Goal: Task Accomplishment & Management: Manage account settings

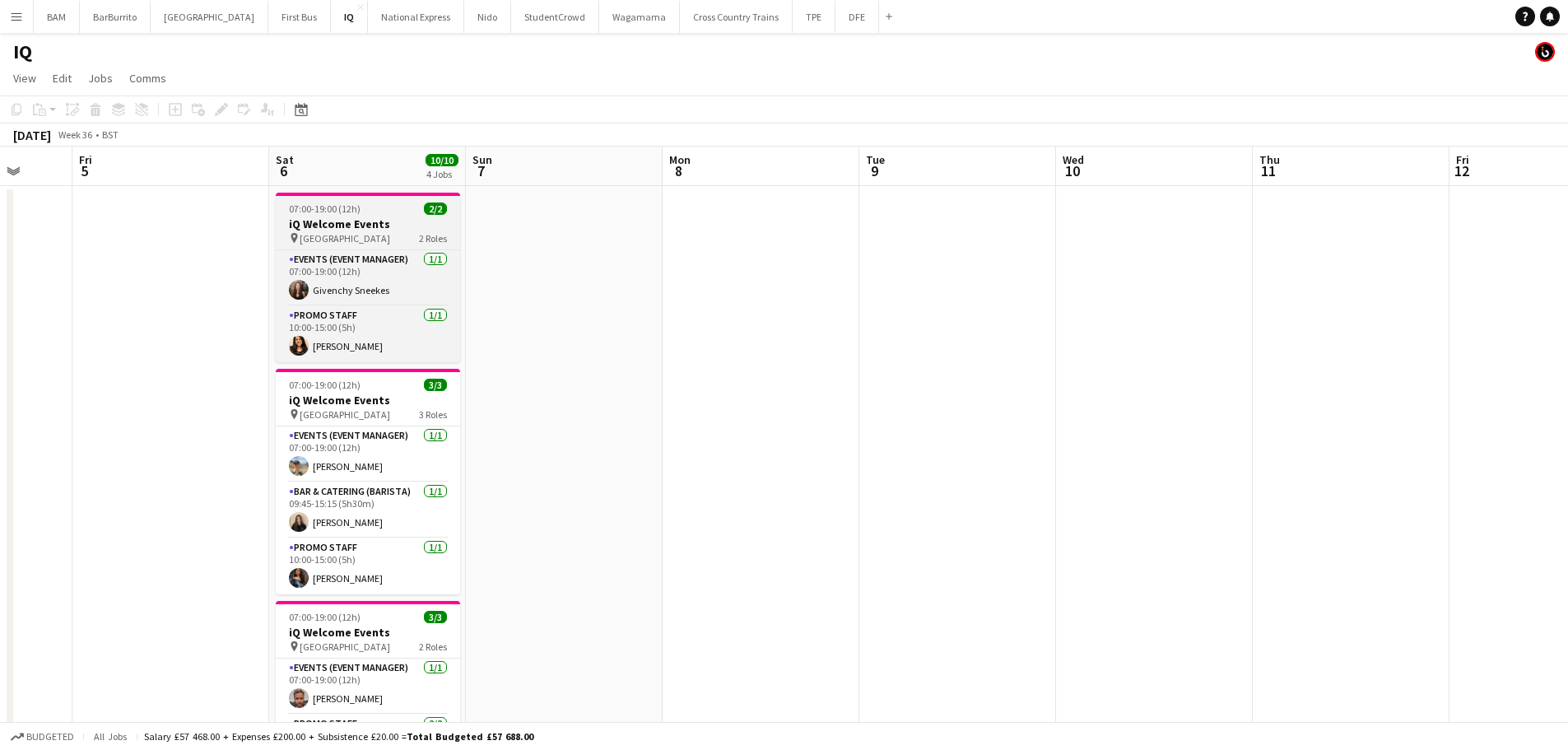
drag, startPoint x: 876, startPoint y: 209, endPoint x: 723, endPoint y: 207, distance: 153.0
click at [425, 189] on app-calendar-viewport "Sun 31 Mon 1 Tue 2 Wed 3 Thu 4 Fri 5 Sat 6 10/10 4 Jobs Sun 7 Mon 8 Tue 9 Wed 1…" at bounding box center [784, 654] width 1568 height 1015
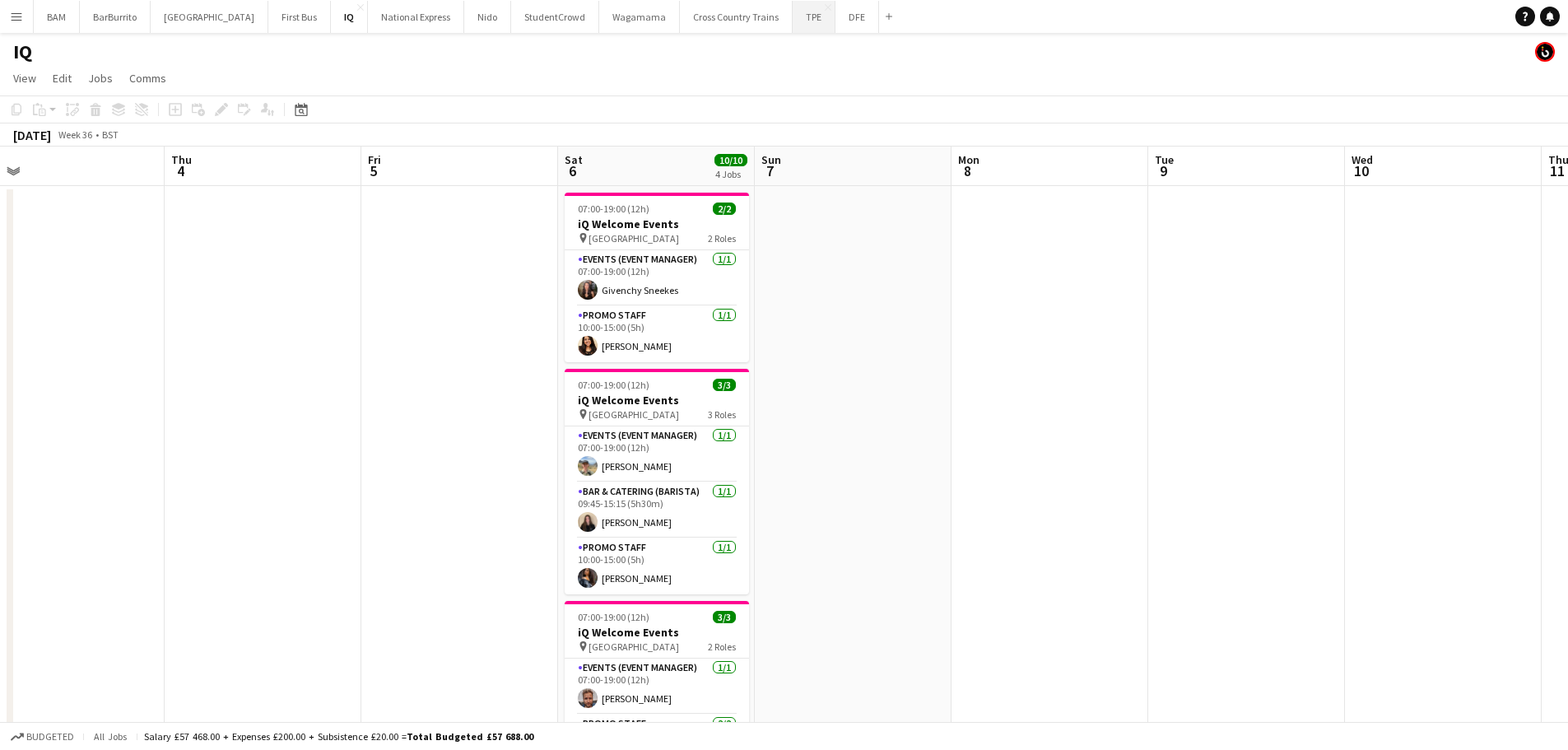
click at [793, 21] on button "TPE Close" at bounding box center [814, 16] width 43 height 32
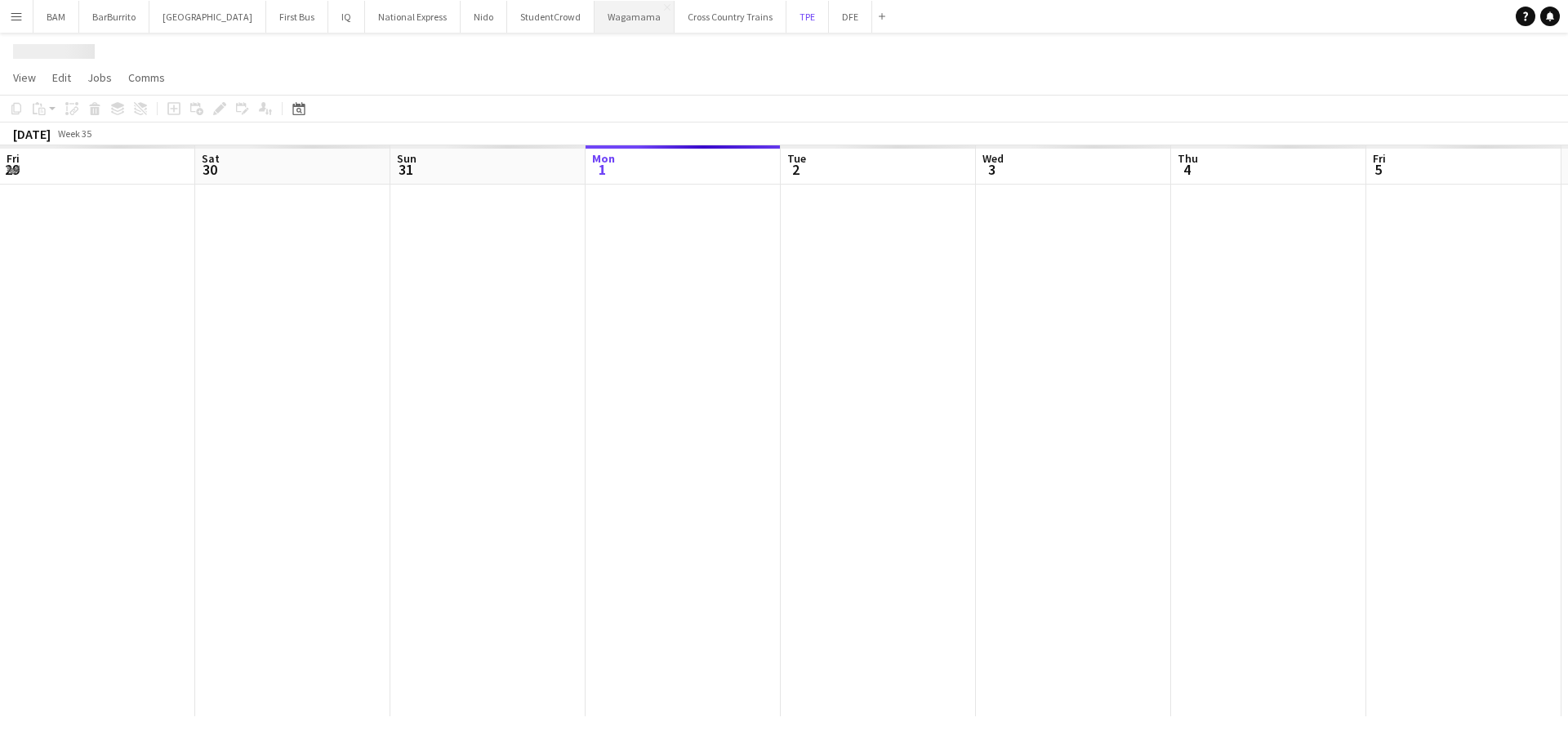
scroll to position [0, 391]
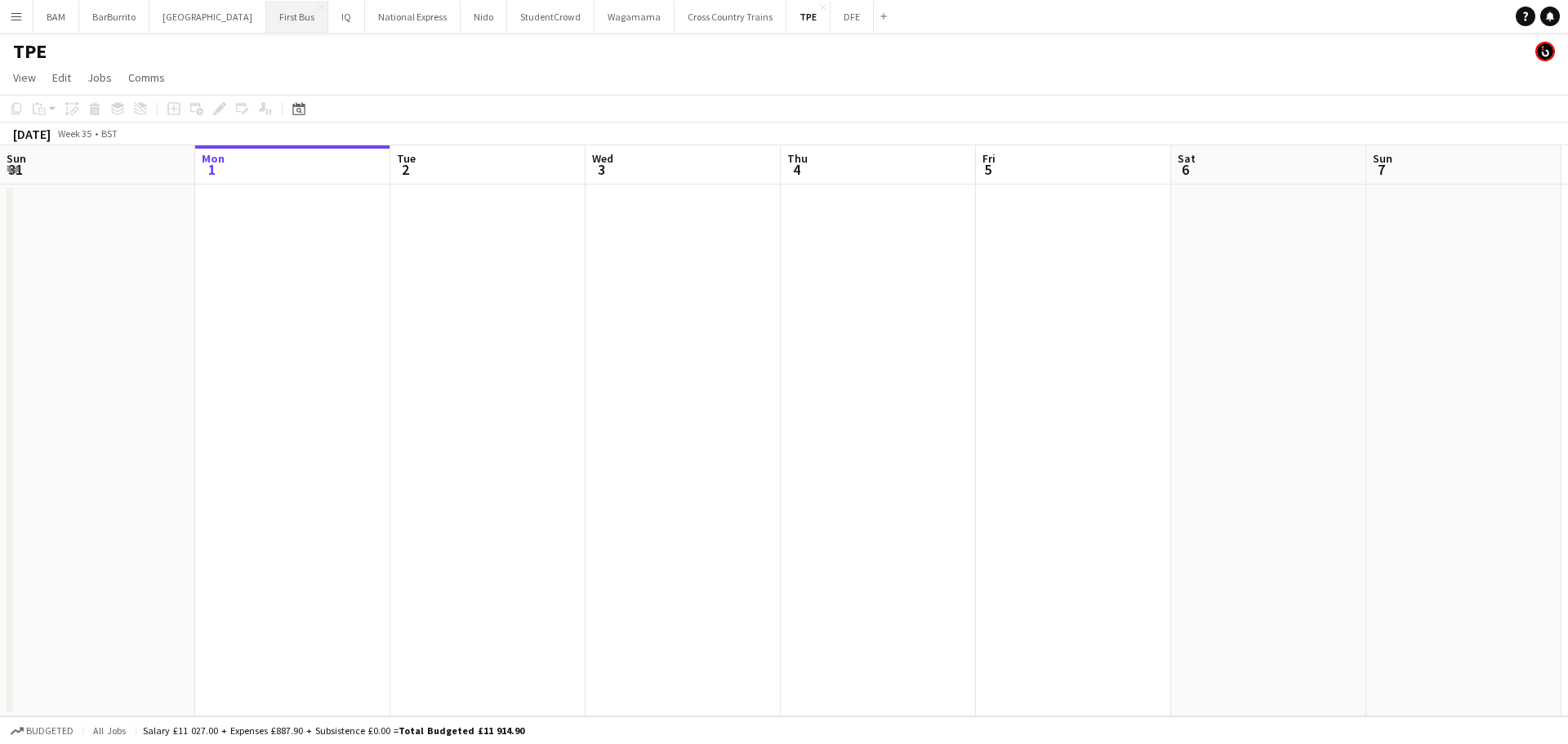
click at [266, 18] on button "First Bus Close" at bounding box center [296, 16] width 62 height 31
drag, startPoint x: 496, startPoint y: 268, endPoint x: 1021, endPoint y: 279, distance: 525.1
click at [1014, 279] on app-calendar-viewport "Fri 29 Sat 30 Sun 31 Mon 1 Tue 2 Wed 3 Thu 4 Fri 5 Sat 6 Sun 7 Mon 8 Tue 9 Wed …" at bounding box center [784, 431] width 1568 height 571
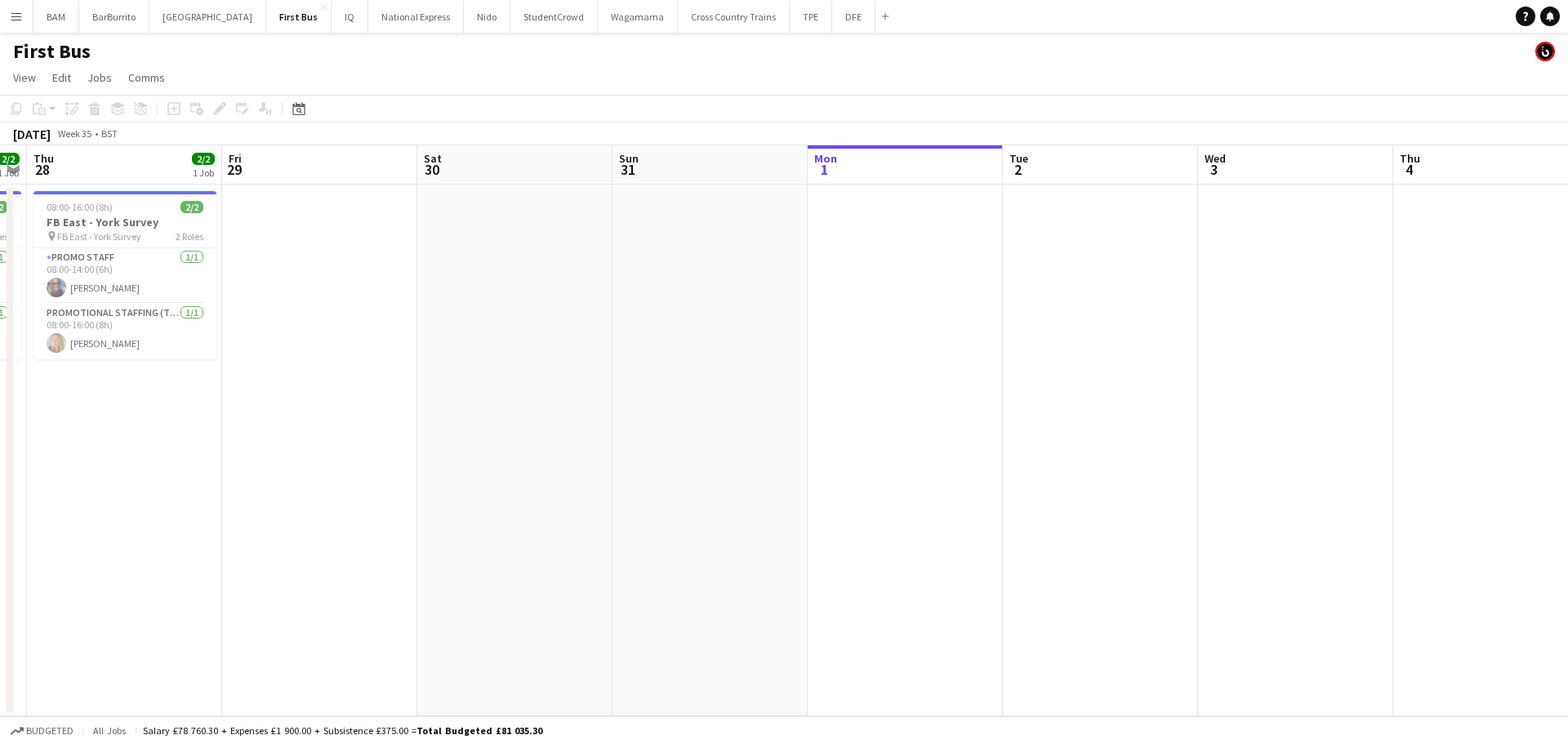
drag, startPoint x: 445, startPoint y: 274, endPoint x: 815, endPoint y: 289, distance: 370.3
click at [815, 289] on app-calendar-viewport "Mon 25 Tue 26 Wed 27 2/2 1 Job Thu 28 2/2 1 Job Fri 29 Sat 30 Sun 31 Mon 1 Tue …" at bounding box center [784, 431] width 1568 height 571
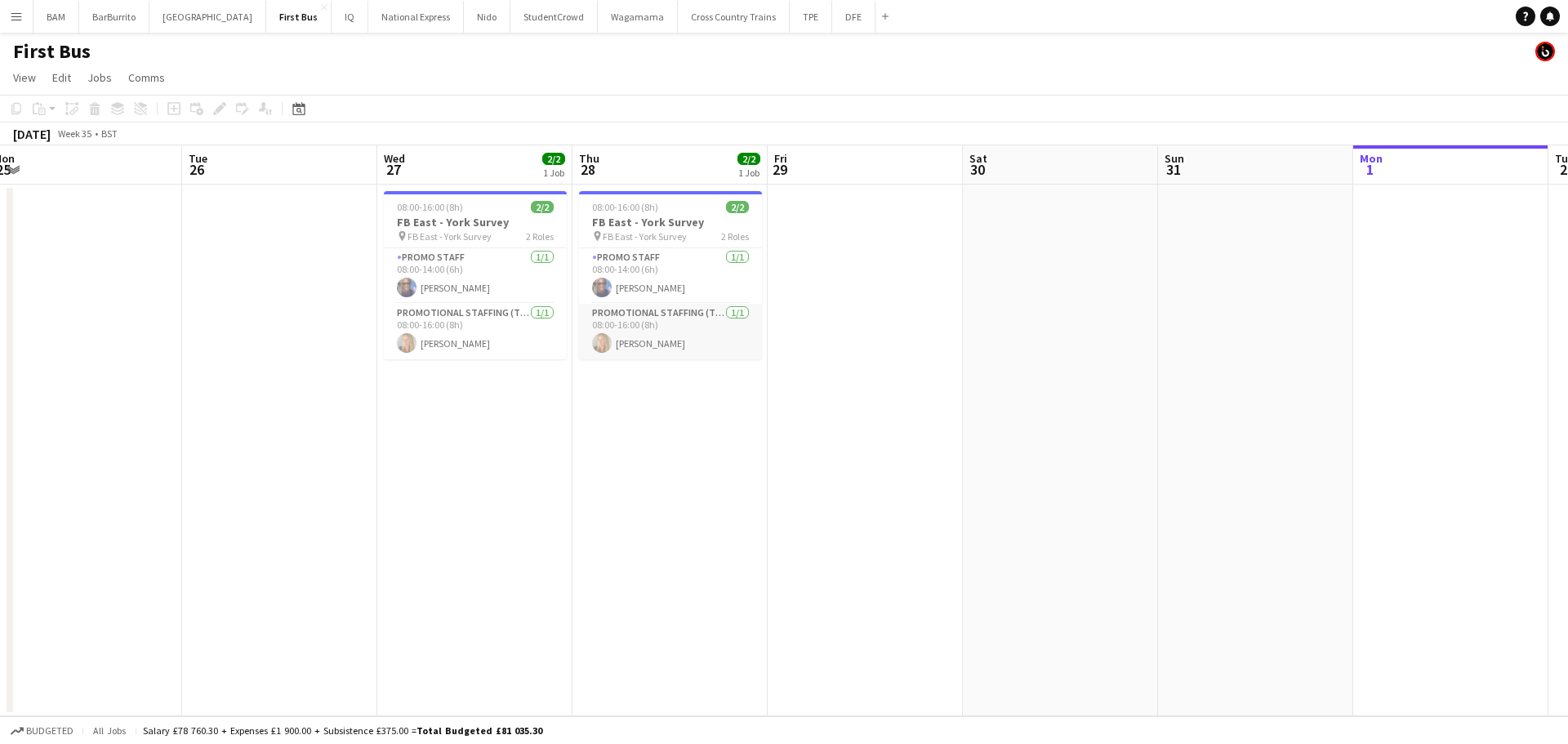
click at [723, 318] on app-card-role "Promotional Staffing (Team Leader) [DATE] 08:00-16:00 (8h) [PERSON_NAME]" at bounding box center [670, 331] width 183 height 55
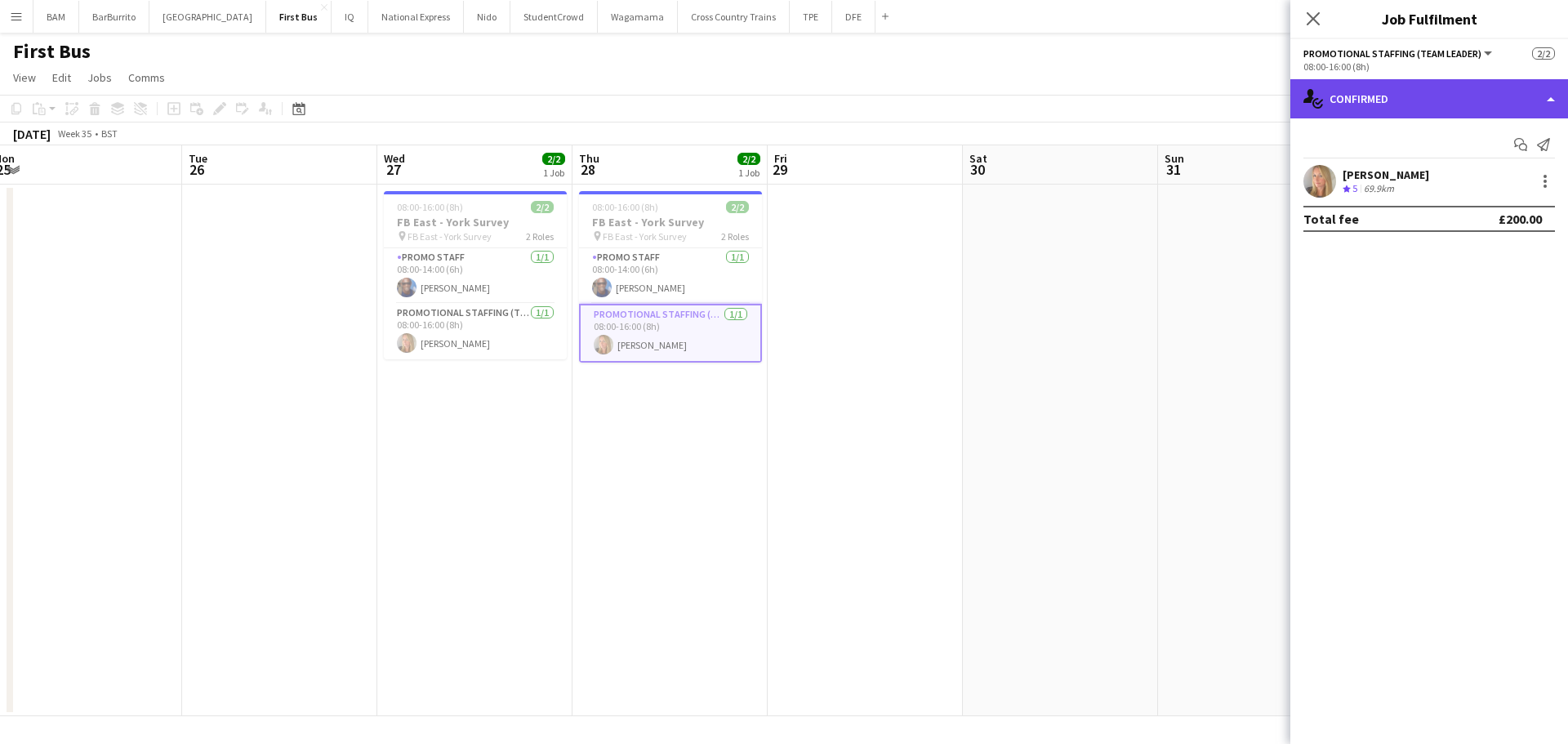
click at [1389, 90] on div "single-neutral-actions-check-2 Confirmed" at bounding box center [1429, 99] width 278 height 39
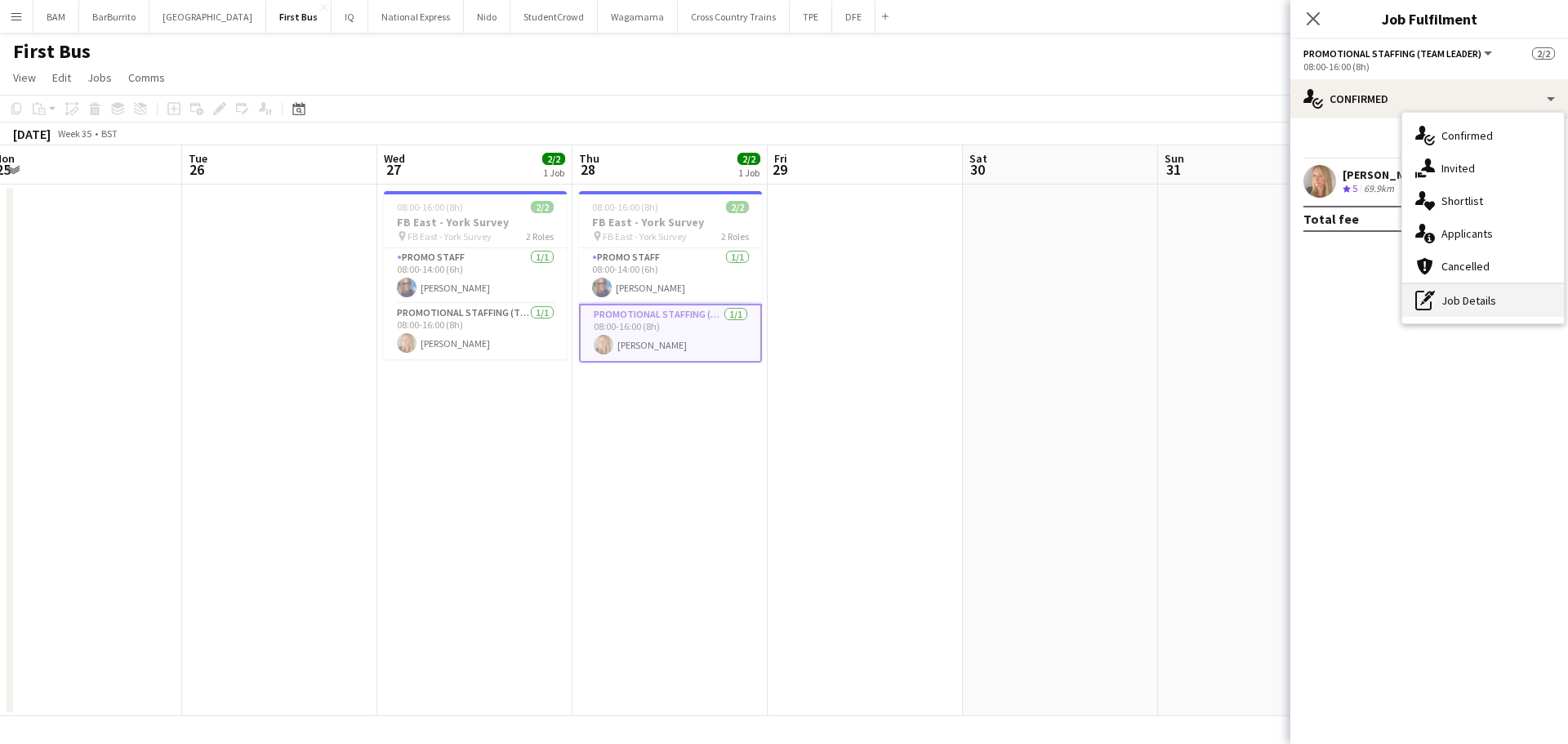
click at [1469, 301] on div "pen-write Job Details" at bounding box center [1483, 301] width 161 height 32
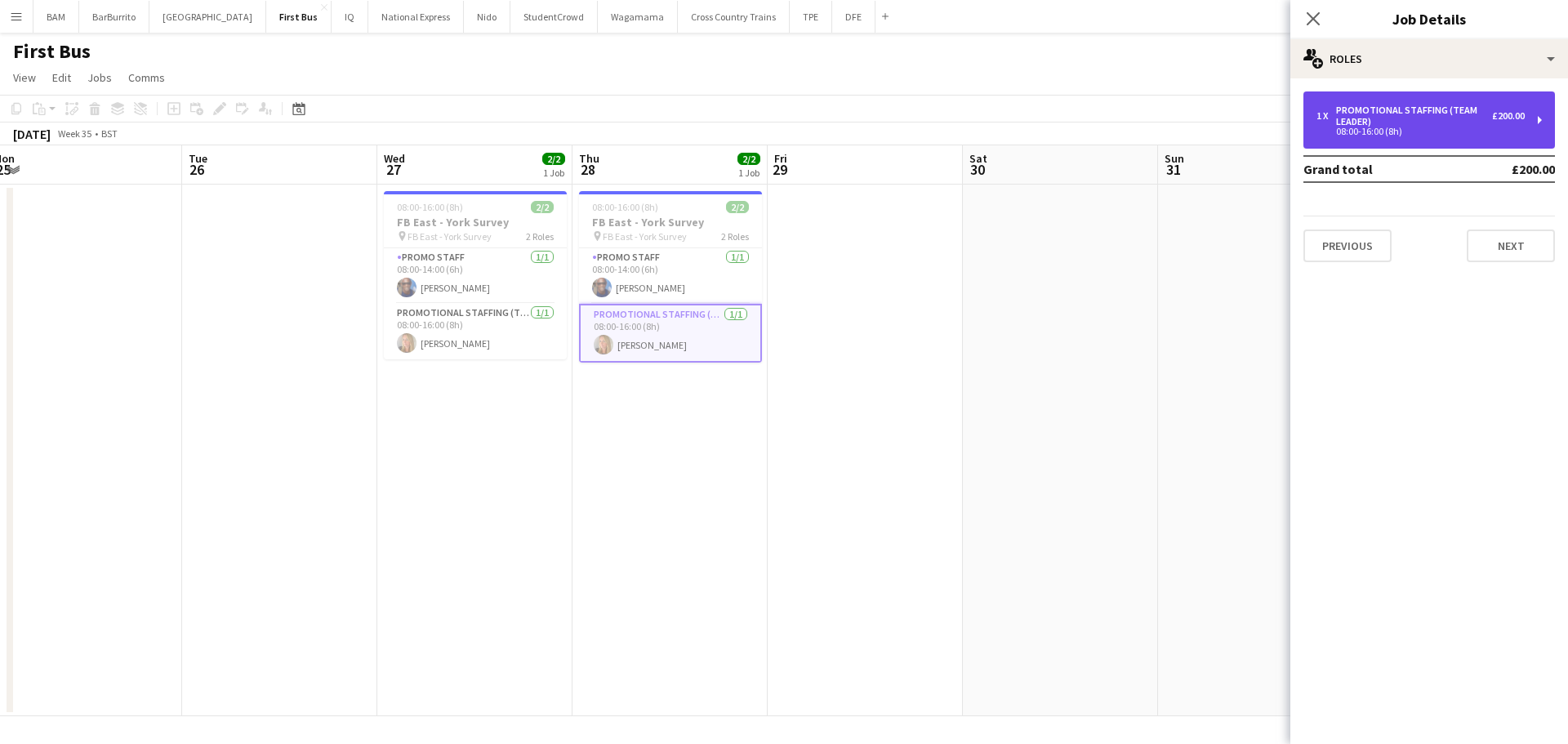
click at [1357, 127] on div "08:00-16:00 (8h)" at bounding box center [1420, 132] width 208 height 8
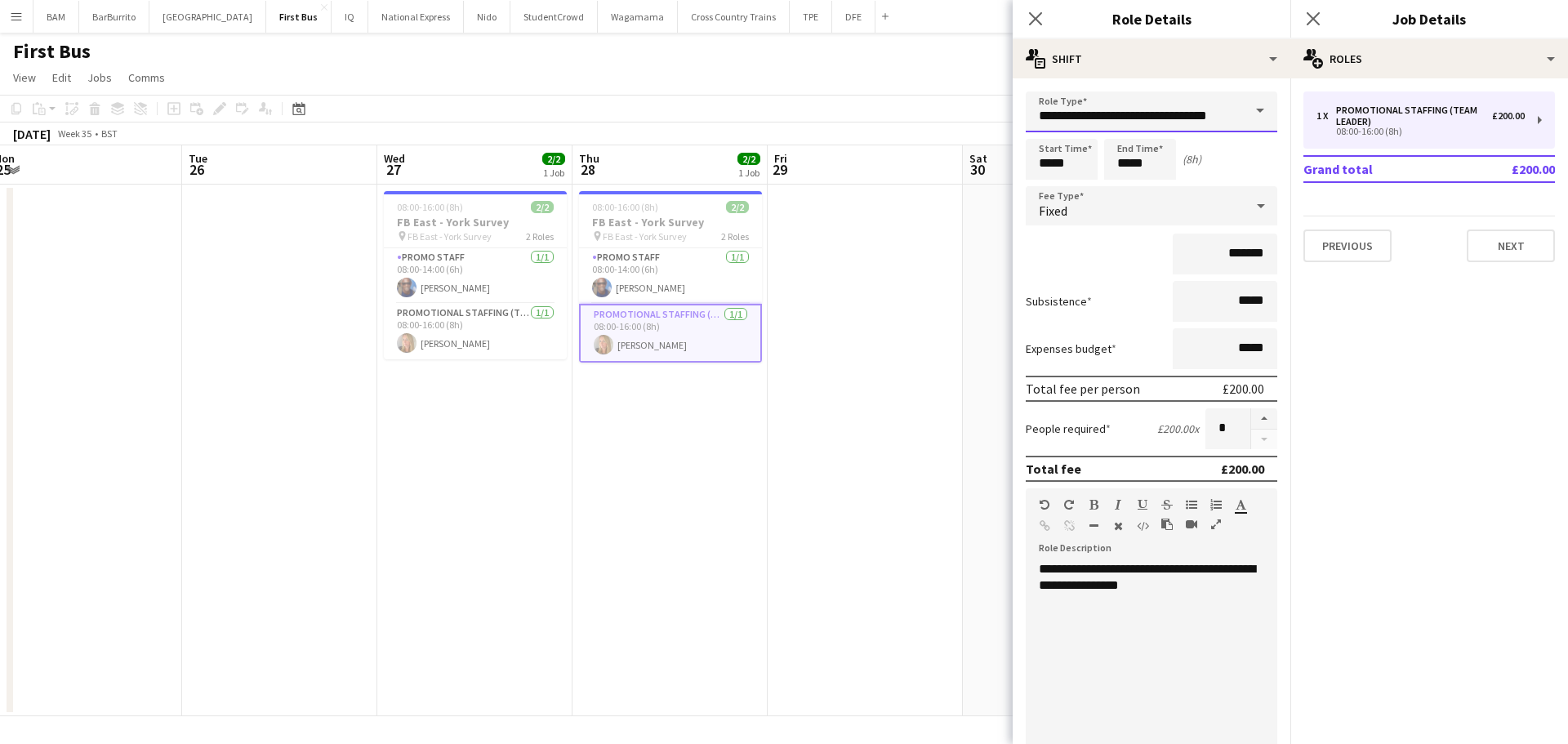
click at [1157, 105] on input "**********" at bounding box center [1152, 112] width 251 height 41
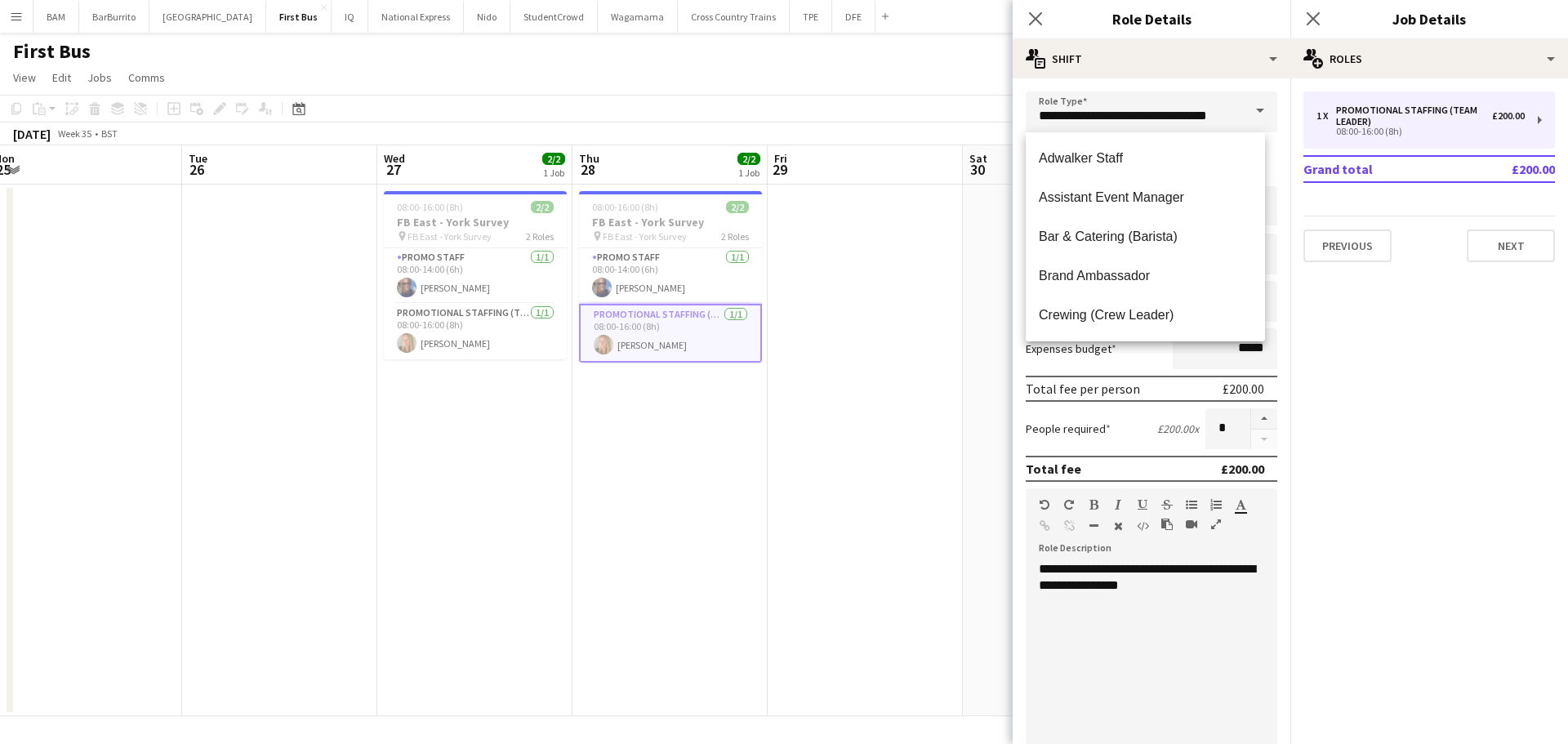
click at [927, 103] on app-toolbar "Copy Paste Paste Ctrl+V Paste with crew Ctrl+Shift+V Paste linked Job [GEOGRAPH…" at bounding box center [784, 109] width 1568 height 28
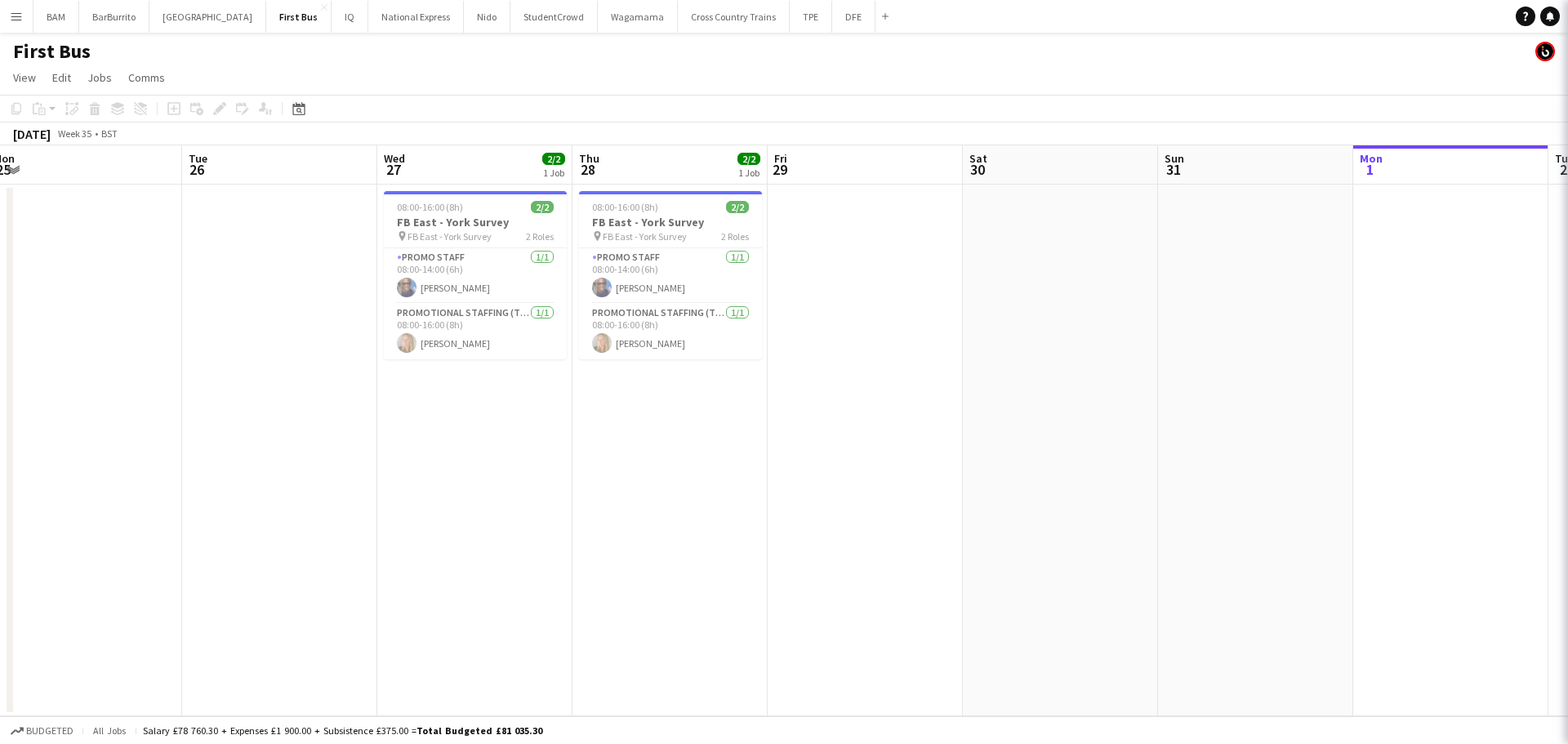
click at [852, 71] on app-page-menu "View Day view expanded Day view collapsed Month view Date picker Jump to [DATE]…" at bounding box center [784, 79] width 1568 height 31
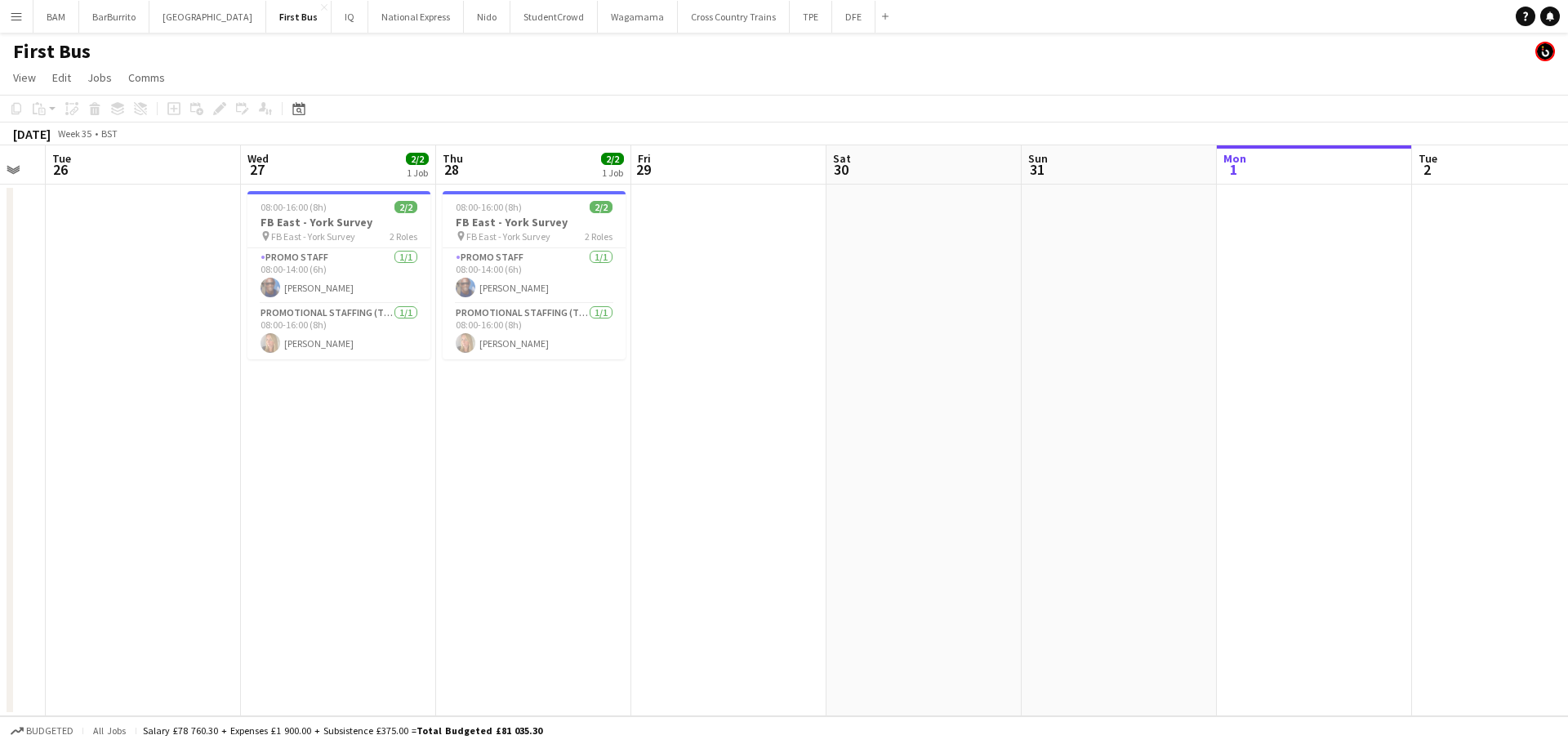
drag, startPoint x: 1063, startPoint y: 266, endPoint x: 454, endPoint y: 236, distance: 609.7
click at [450, 238] on app-calendar-viewport "Sat 23 Sun 24 Mon 25 Tue 26 Wed 27 2/2 1 Job Thu 28 2/2 1 Job Fri 29 Sat 30 Sun…" at bounding box center [784, 431] width 1568 height 571
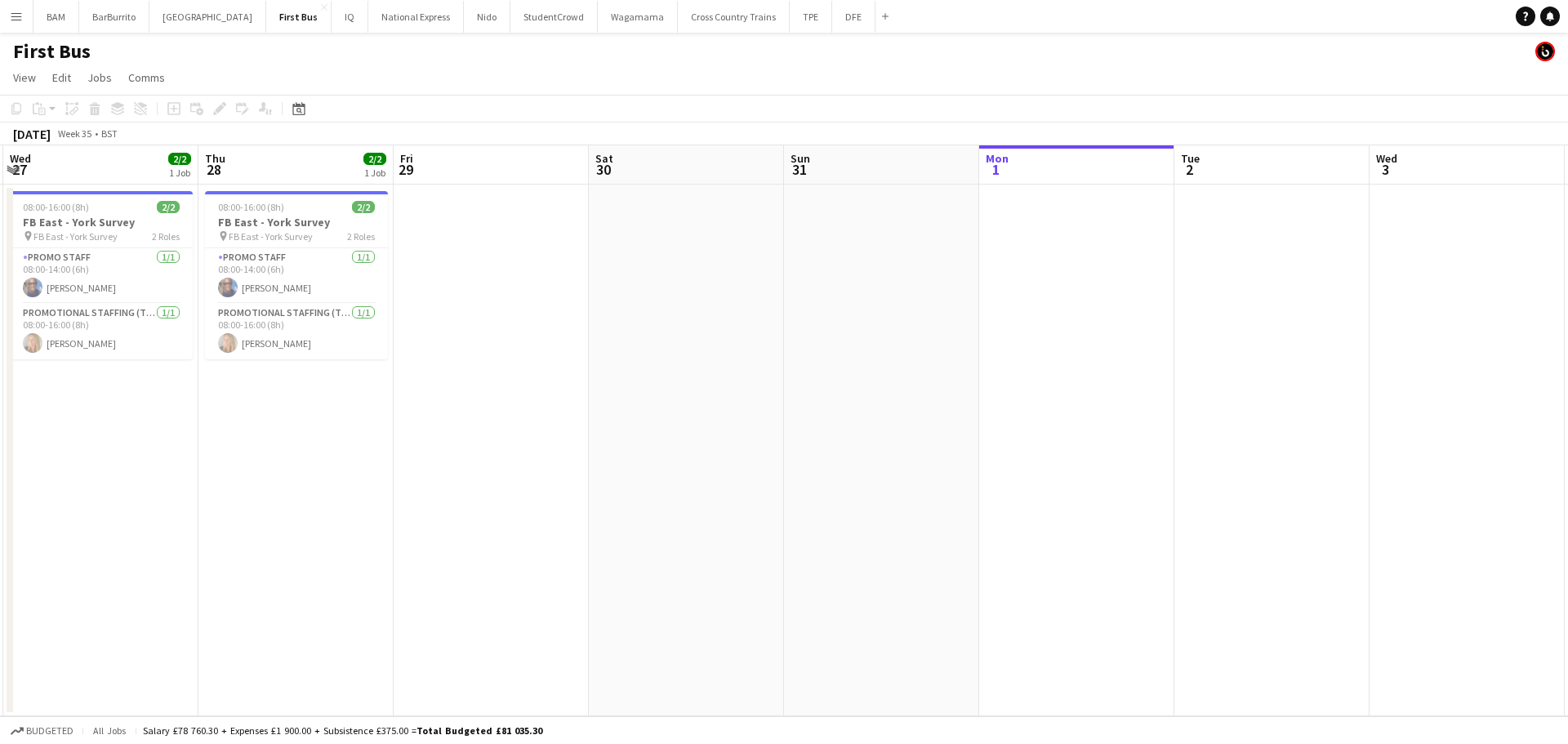
drag, startPoint x: 548, startPoint y: 244, endPoint x: 1238, endPoint y: 259, distance: 690.2
click at [1238, 259] on app-calendar-viewport "Mon 25 Tue 26 Wed 27 2/2 1 Job Thu 28 2/2 1 Job Fri 29 Sat 30 Sun 31 Mon 1 Tue …" at bounding box center [784, 431] width 1568 height 571
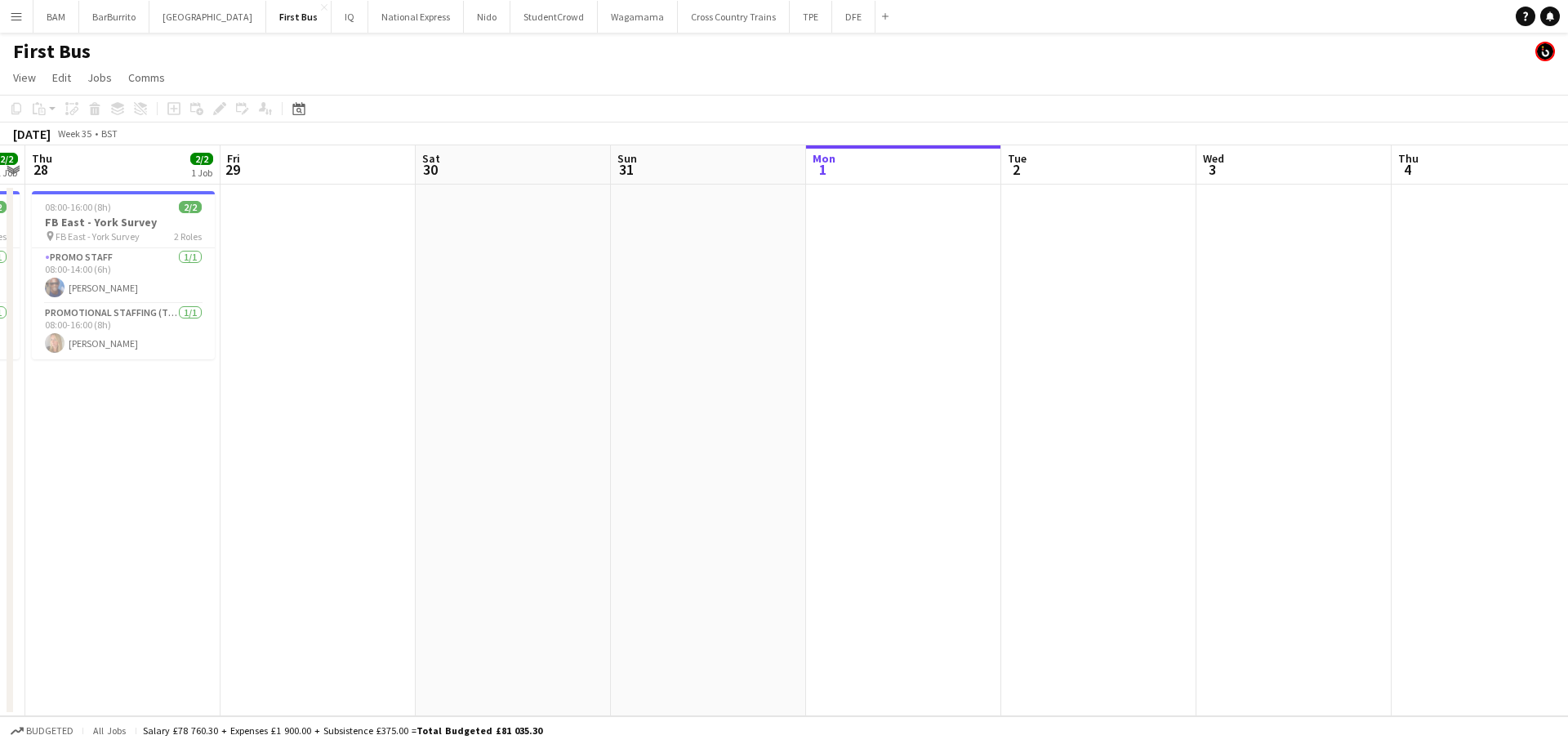
drag, startPoint x: 245, startPoint y: 172, endPoint x: 296, endPoint y: 161, distance: 52.2
click at [221, 168] on app-calendar-viewport "Mon 25 Tue 26 Wed 27 2/2 1 Job Thu 28 2/2 1 Job Fri 29 Sat 30 Sun 31 Mon 1 Tue …" at bounding box center [784, 431] width 1568 height 571
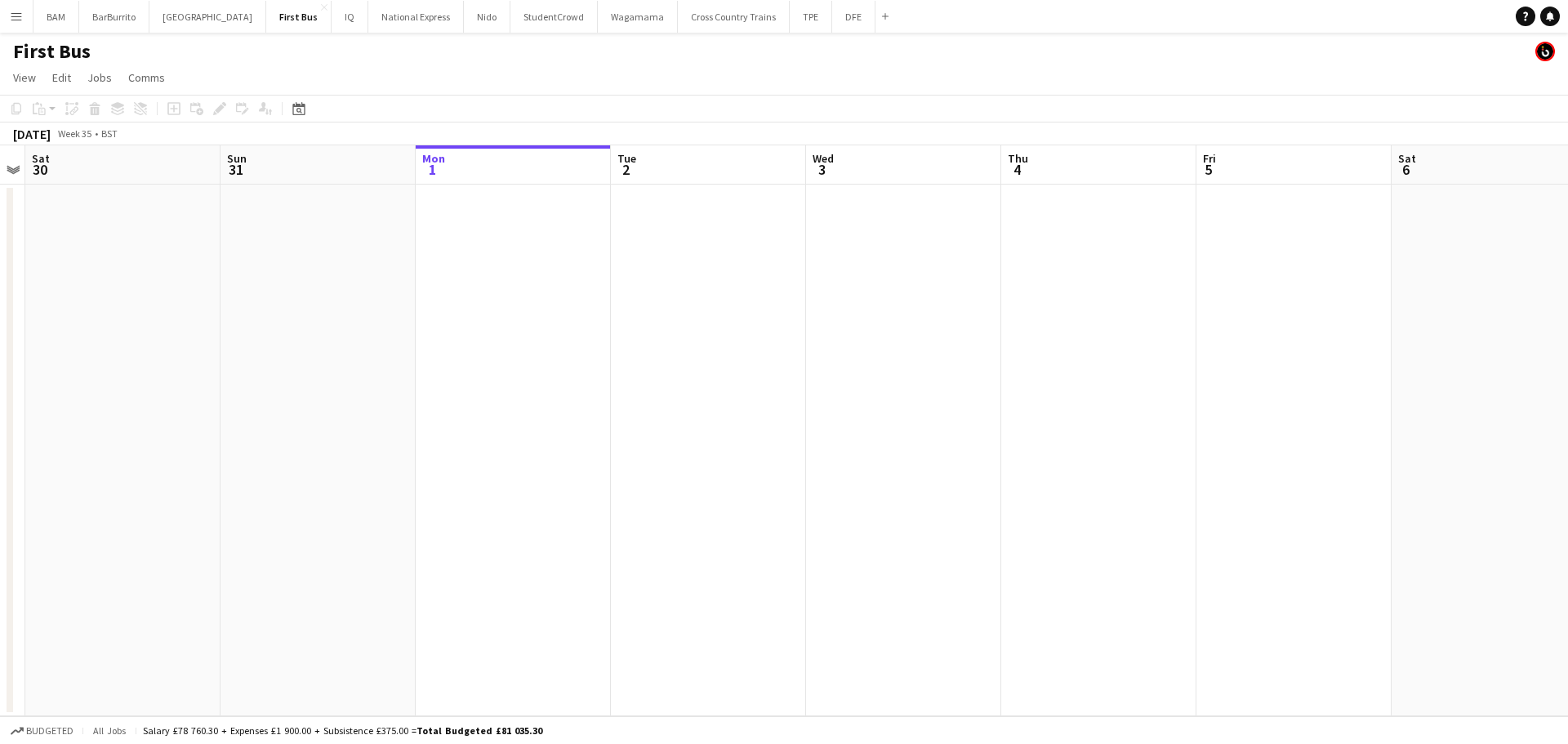
scroll to position [0, 585]
click at [832, 19] on button "DFE Close" at bounding box center [854, 16] width 43 height 31
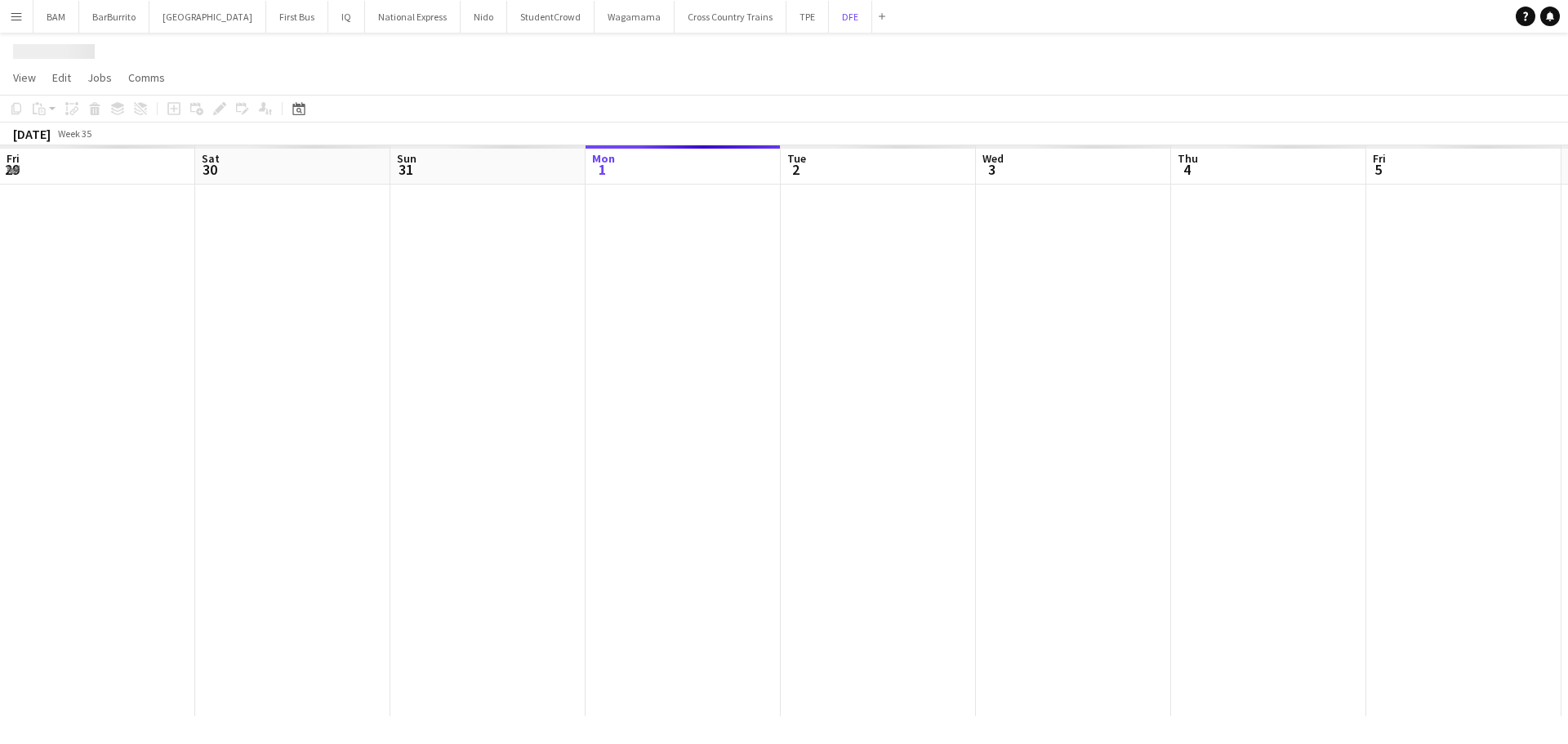
scroll to position [0, 391]
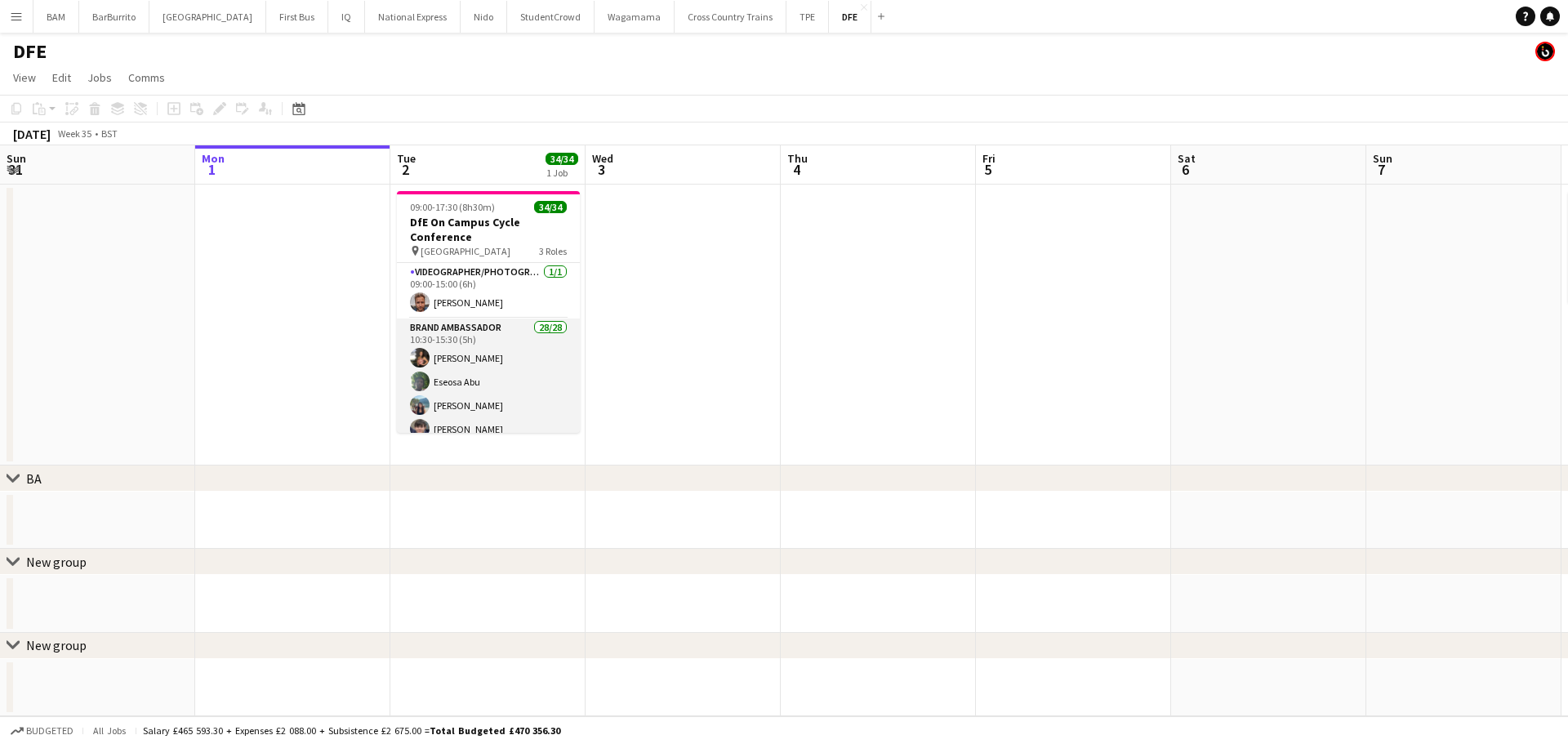
click at [499, 349] on app-card-role "Brand Ambassador 28/28 10:30-15:30 (5h) [PERSON_NAME] Eseosa Abu [PERSON_NAME] …" at bounding box center [488, 666] width 183 height 695
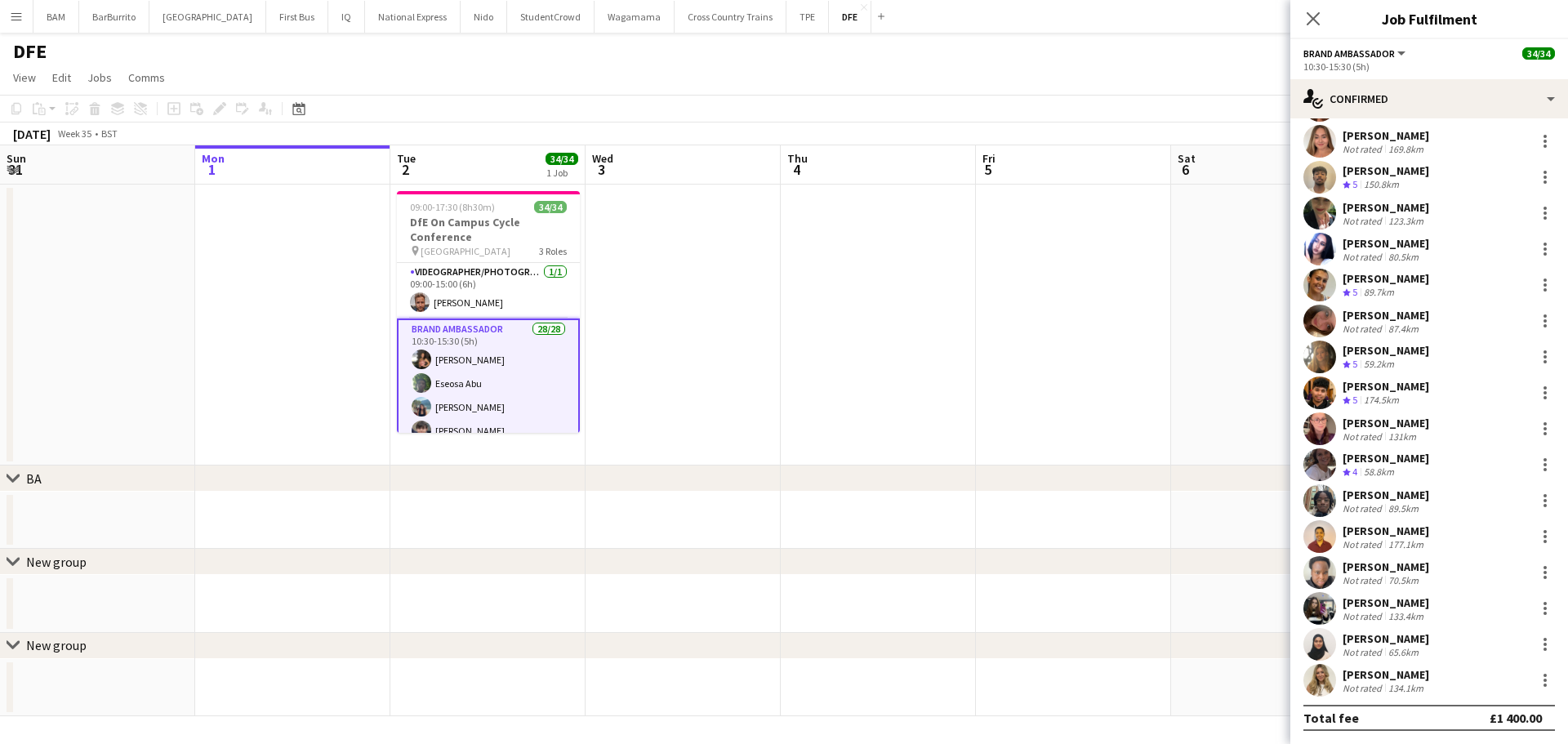
scroll to position [0, 0]
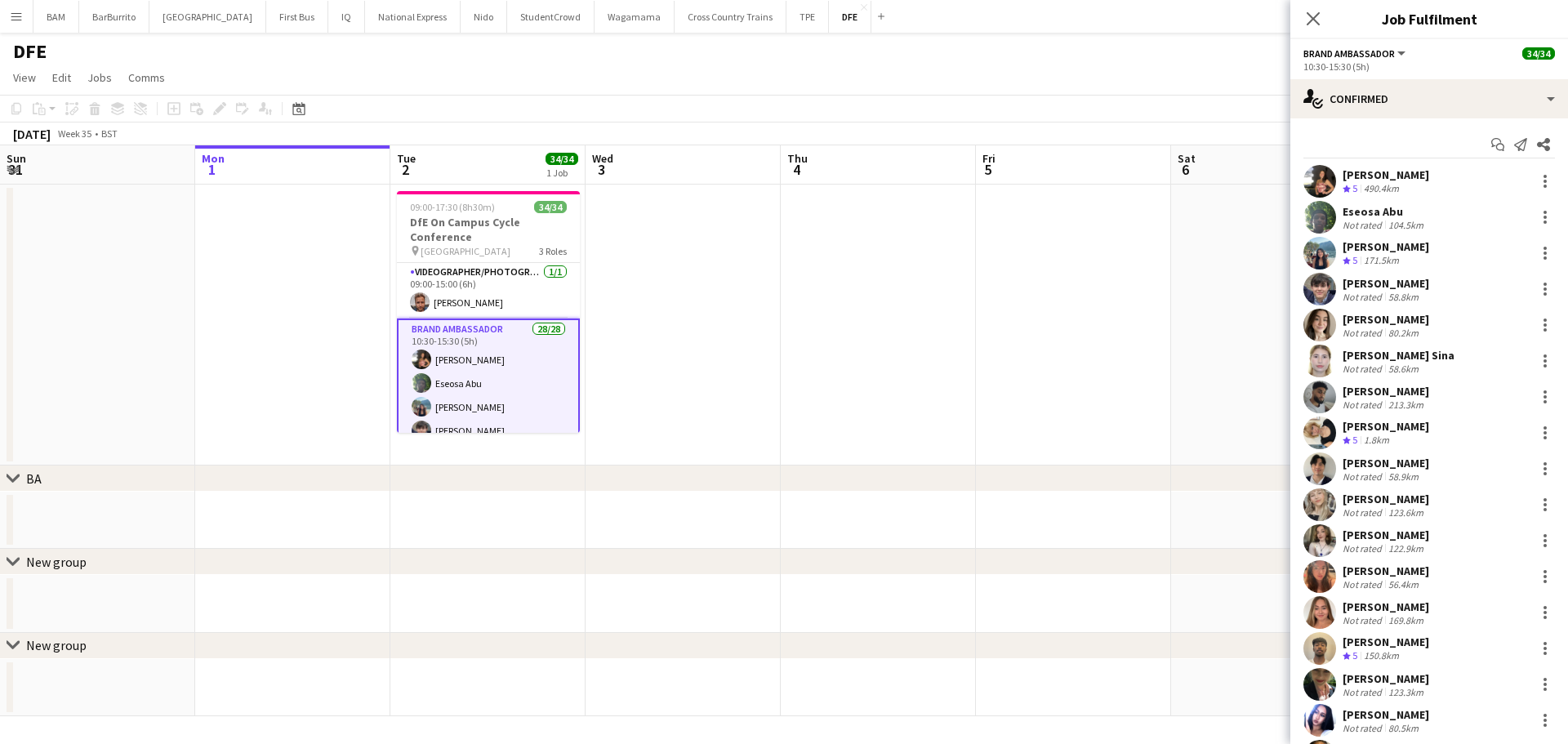
click at [936, 17] on app-navbar "Menu Boards Boards Boards All jobs Status Workforce Workforce My Workforce Recr…" at bounding box center [784, 16] width 1568 height 32
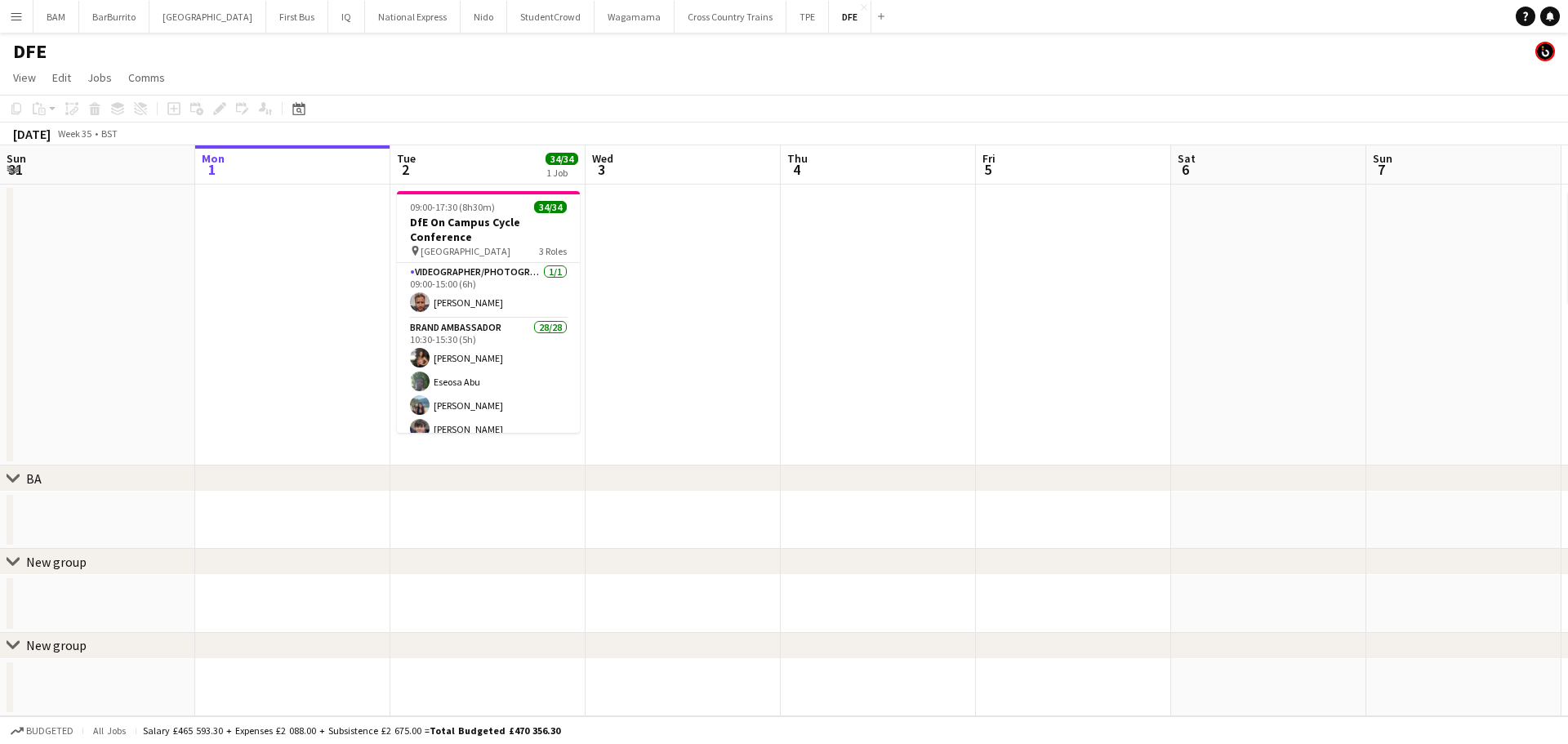
click at [19, 17] on app-icon "Menu" at bounding box center [16, 16] width 13 height 13
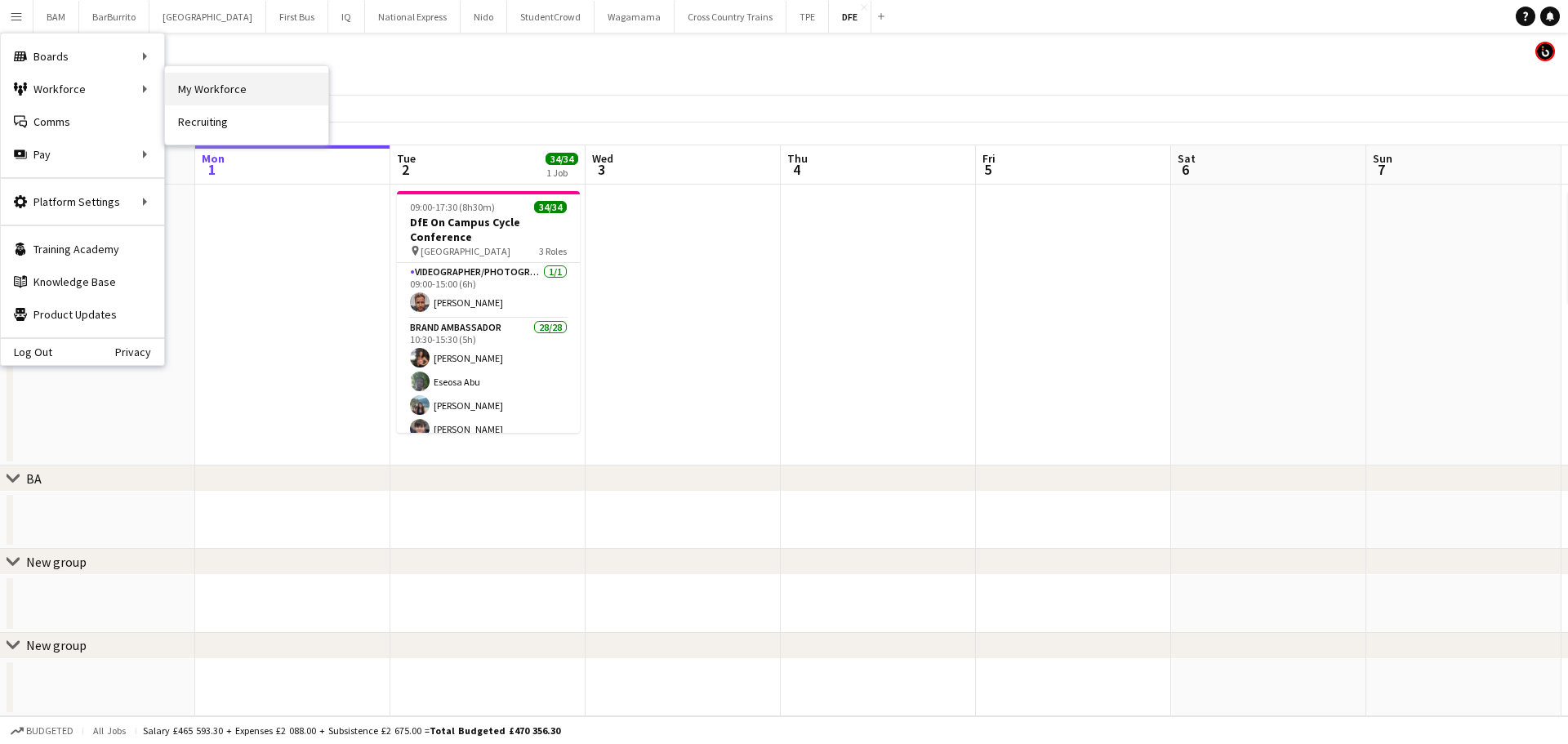
click at [251, 95] on link "My Workforce" at bounding box center [246, 89] width 163 height 32
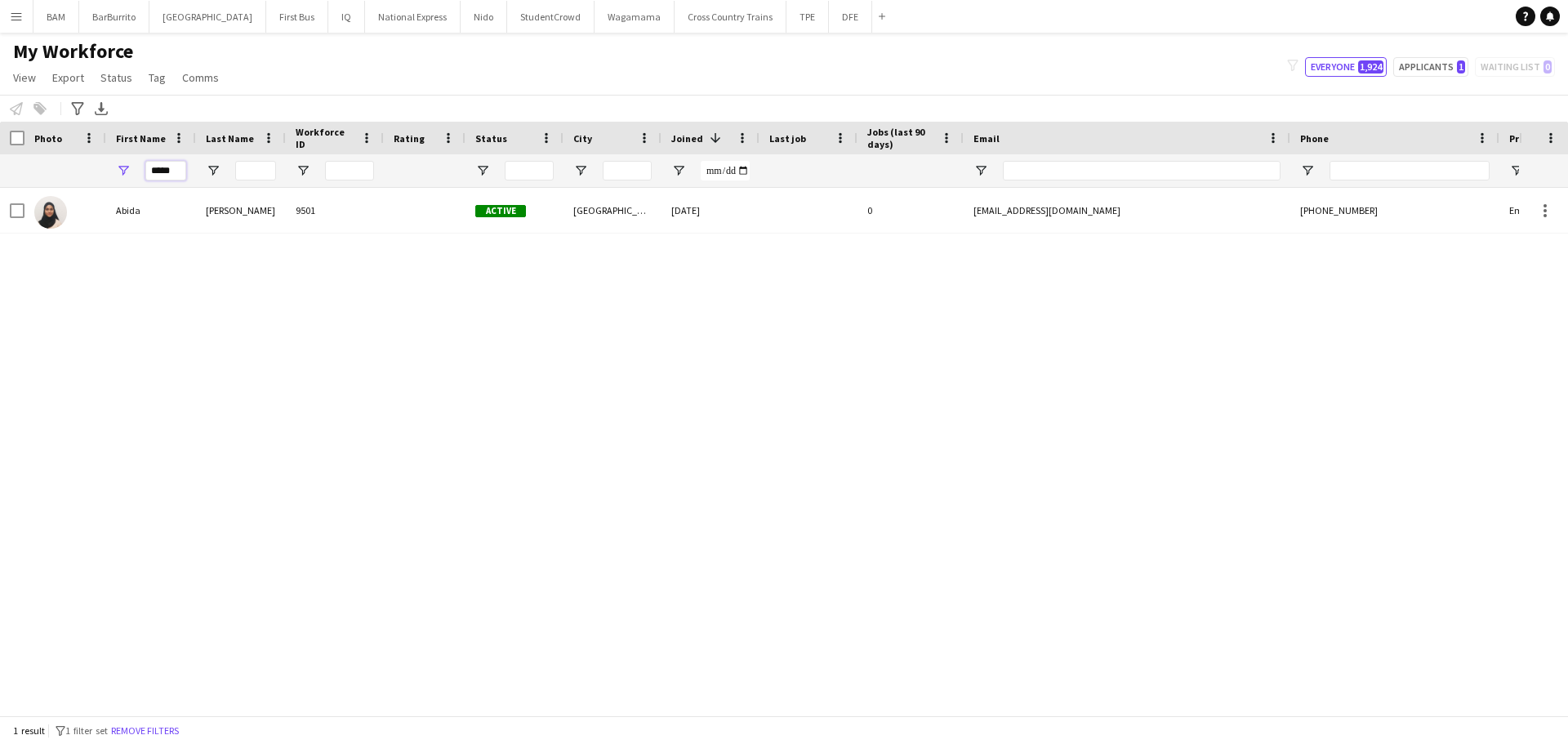
drag, startPoint x: 180, startPoint y: 172, endPoint x: 132, endPoint y: 170, distance: 48.0
click at [132, 170] on div "*****" at bounding box center [151, 171] width 90 height 32
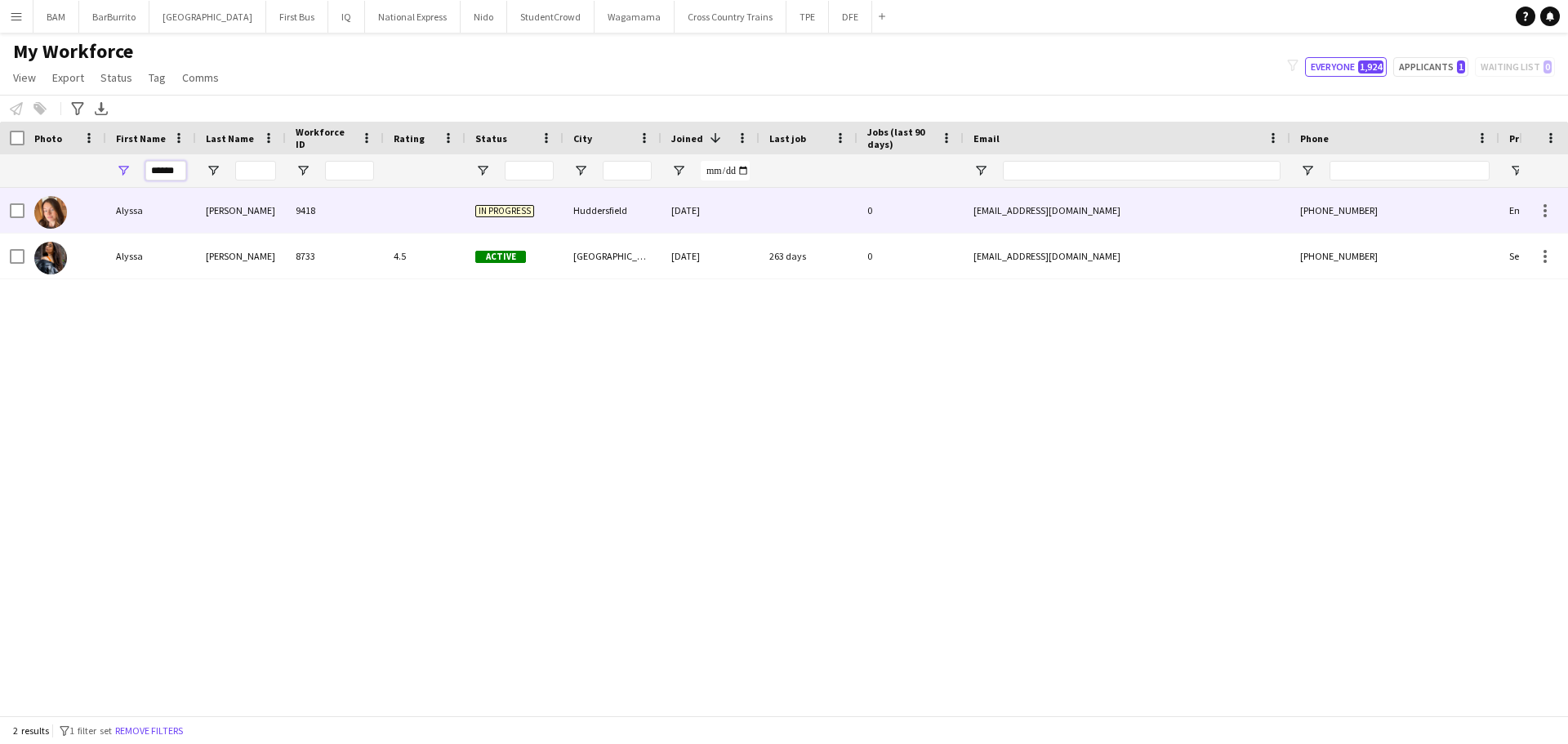
type input "******"
click at [202, 223] on div "[PERSON_NAME]" at bounding box center [241, 210] width 90 height 45
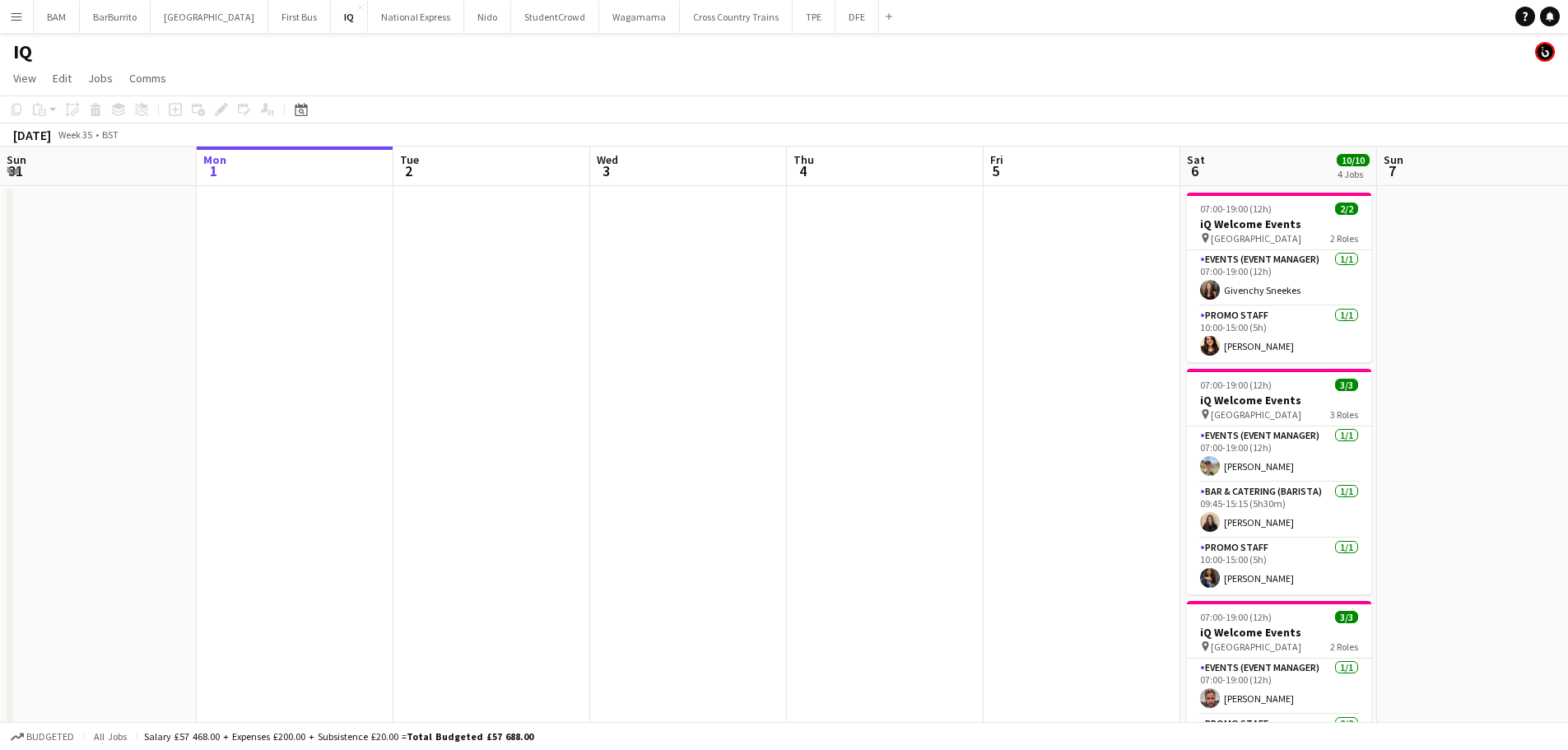
click at [9, 15] on button "Menu" at bounding box center [16, 16] width 33 height 33
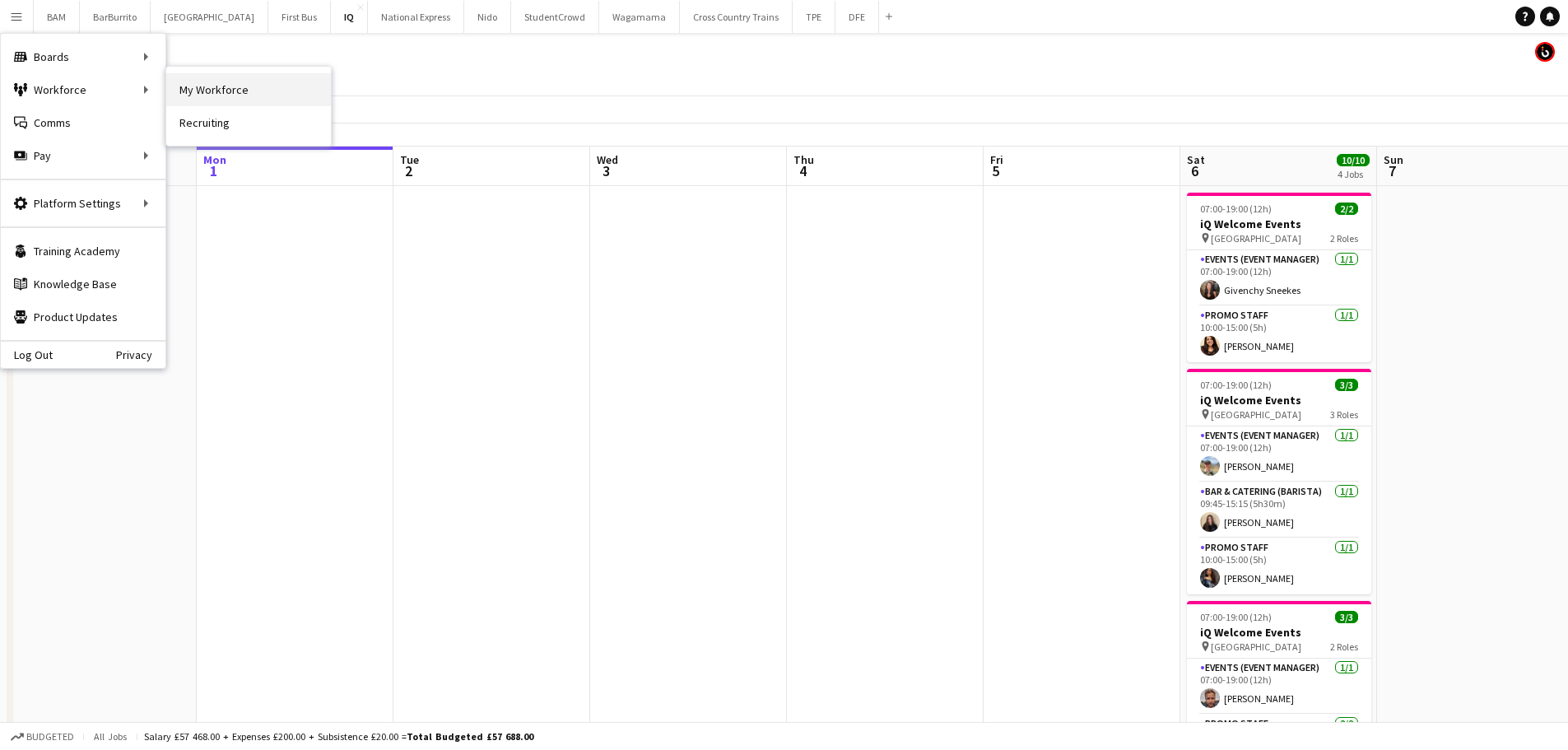
click at [198, 95] on link "My Workforce" at bounding box center [248, 90] width 164 height 33
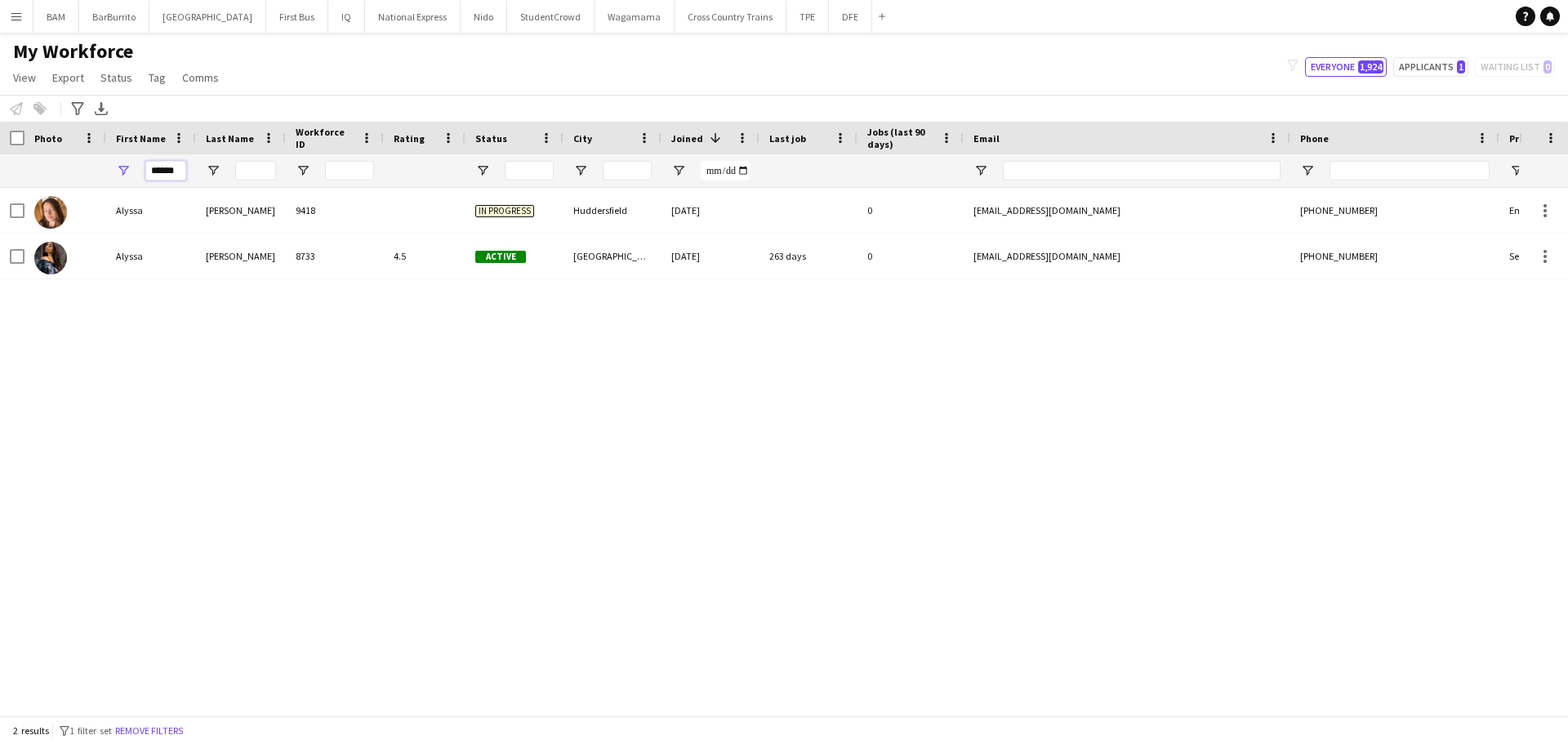
drag, startPoint x: 178, startPoint y: 172, endPoint x: 104, endPoint y: 166, distance: 74.2
click at [105, 167] on div "******" at bounding box center [885, 171] width 1770 height 32
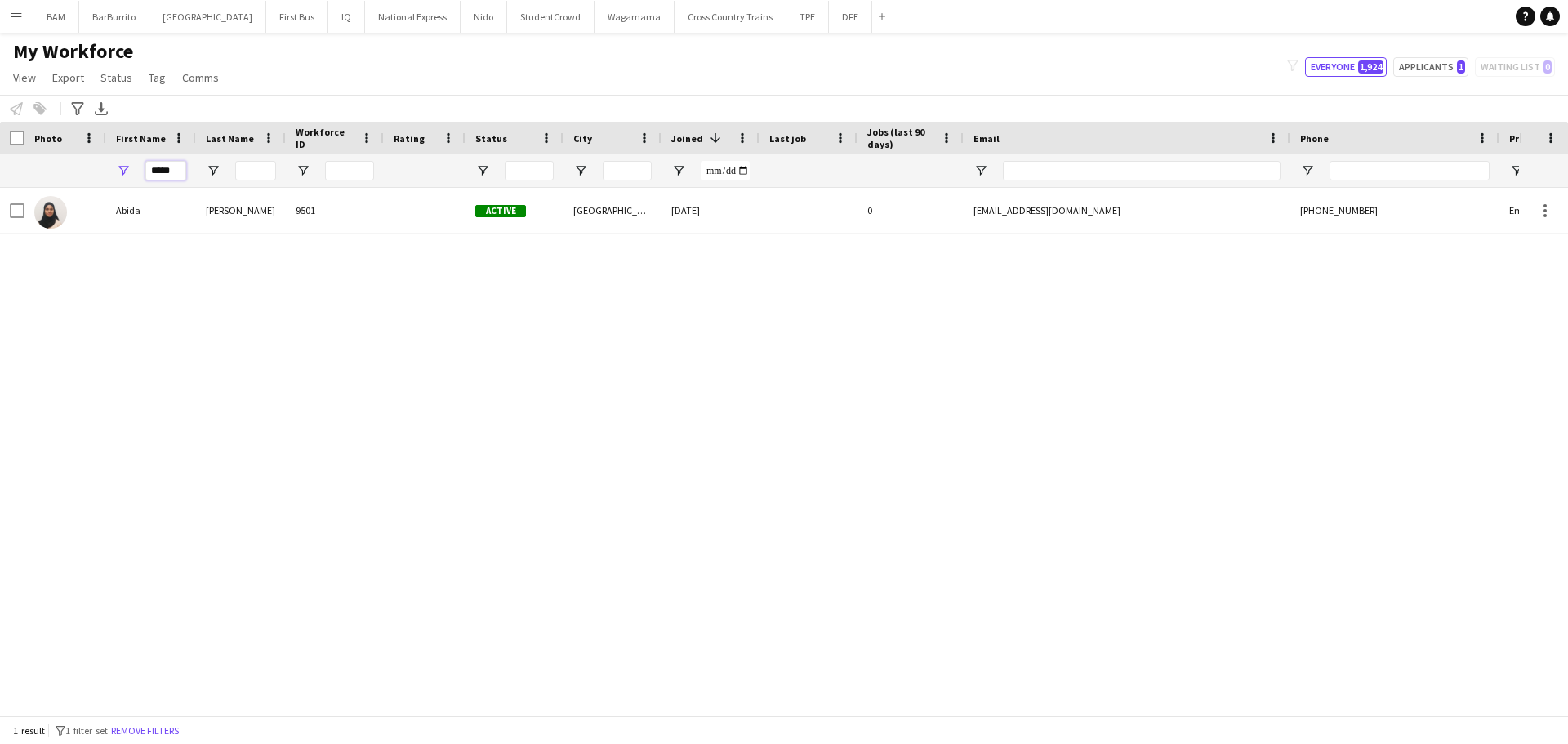
type input "*****"
click at [233, 230] on div "[PERSON_NAME]" at bounding box center [241, 210] width 90 height 45
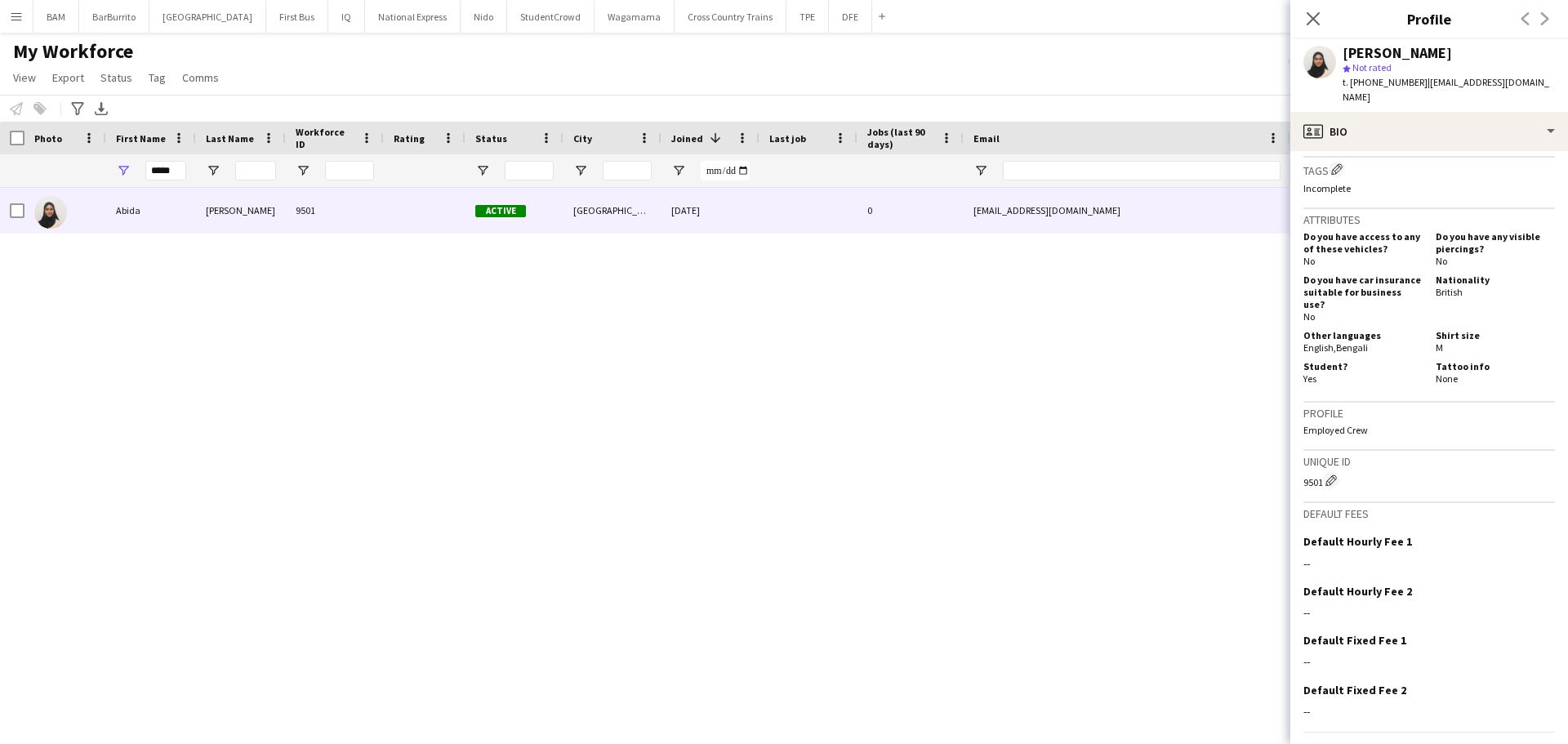
scroll to position [490, 0]
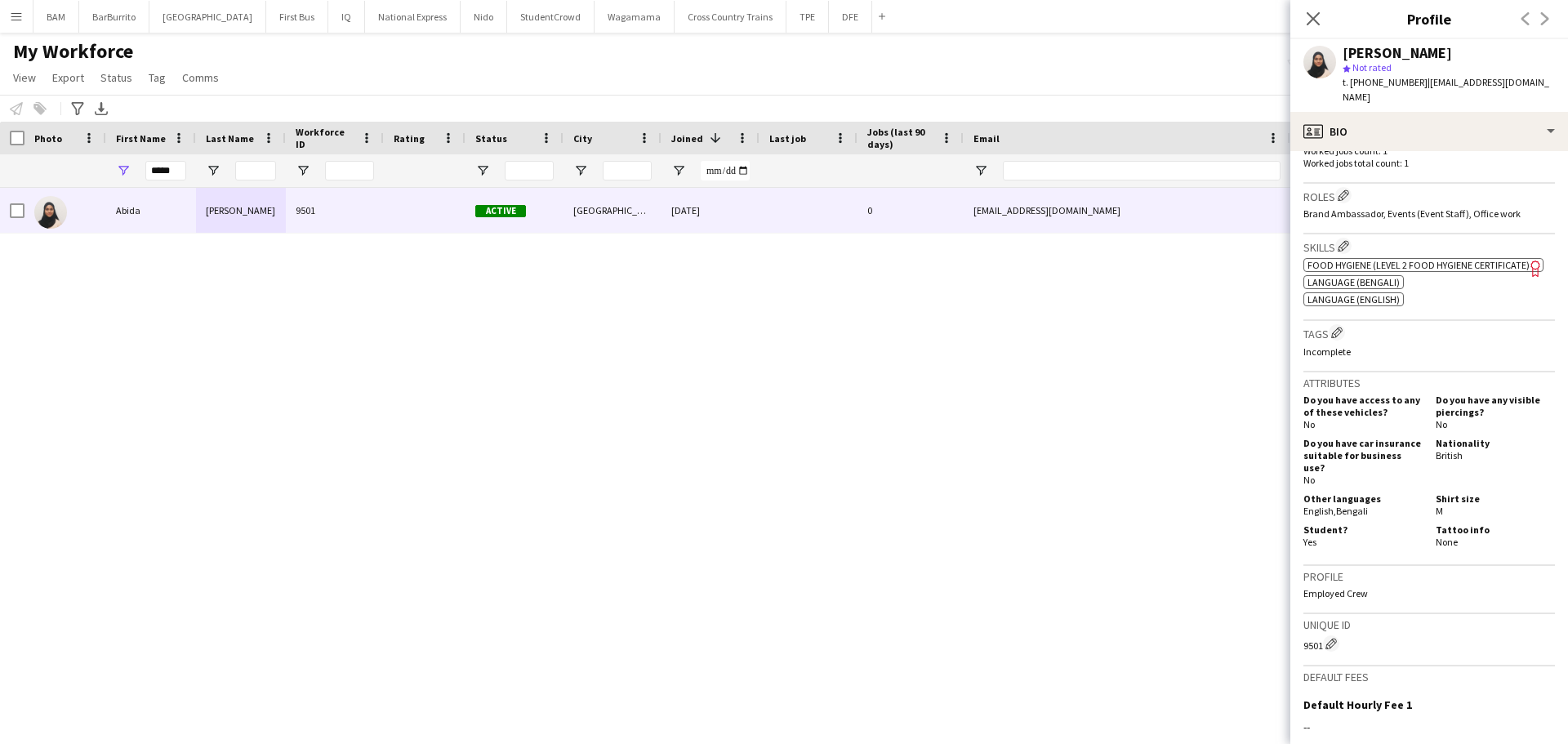
click at [1433, 259] on span "Food Hygiene (Level 2 Food Hygiene Certificate)" at bounding box center [1419, 265] width 223 height 12
drag, startPoint x: 1314, startPoint y: 24, endPoint x: 1325, endPoint y: 22, distance: 11.2
click at [1314, 24] on icon "Close pop-in" at bounding box center [1312, 18] width 15 height 15
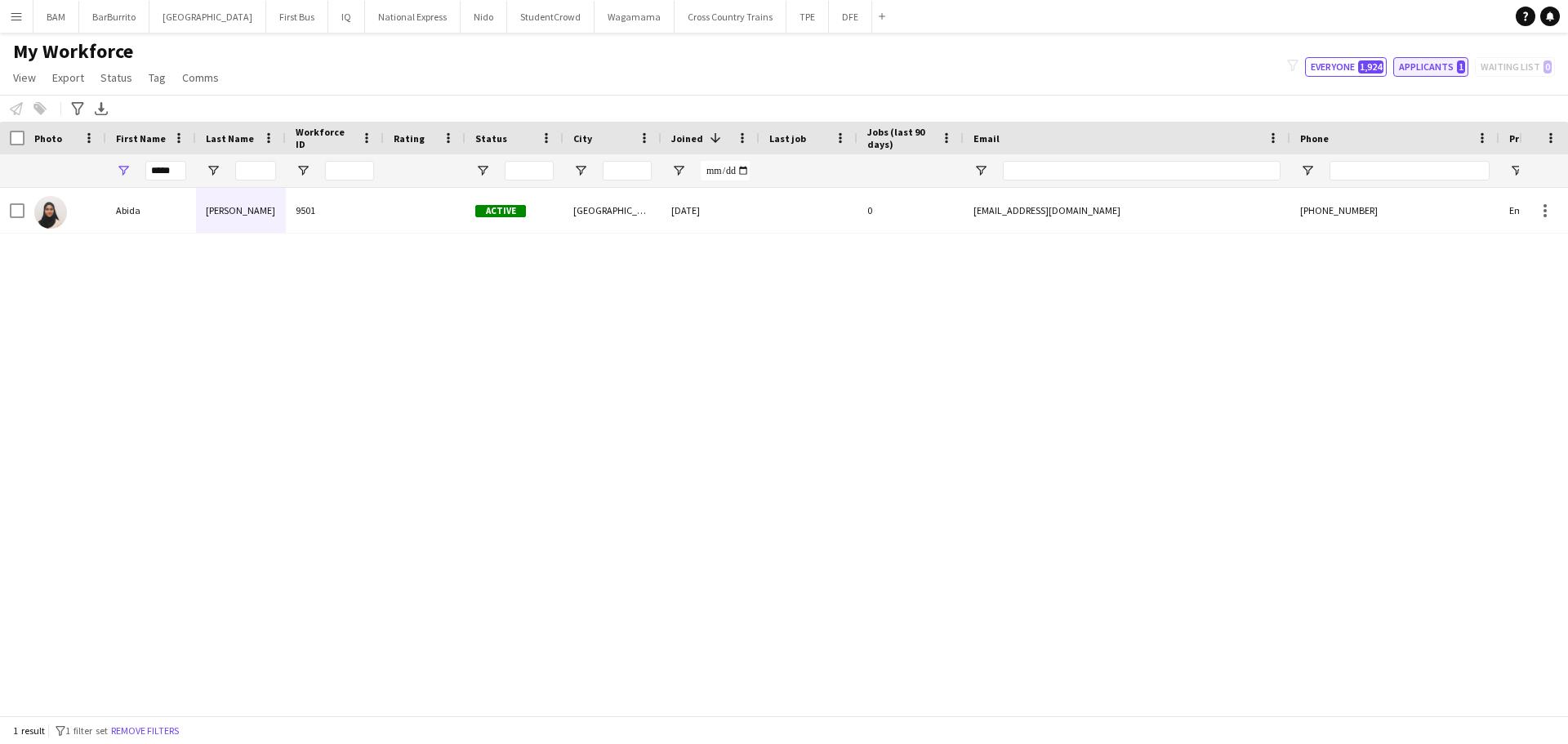
click at [1444, 63] on button "Applicants 1" at bounding box center [1430, 66] width 75 height 20
click at [1362, 67] on span "1,924" at bounding box center [1371, 66] width 25 height 13
type input "**********"
click at [1142, 59] on div "My Workforce View Views Default view New view Update view Delete view Edit name…" at bounding box center [784, 66] width 1568 height 55
